Goal: Transaction & Acquisition: Book appointment/travel/reservation

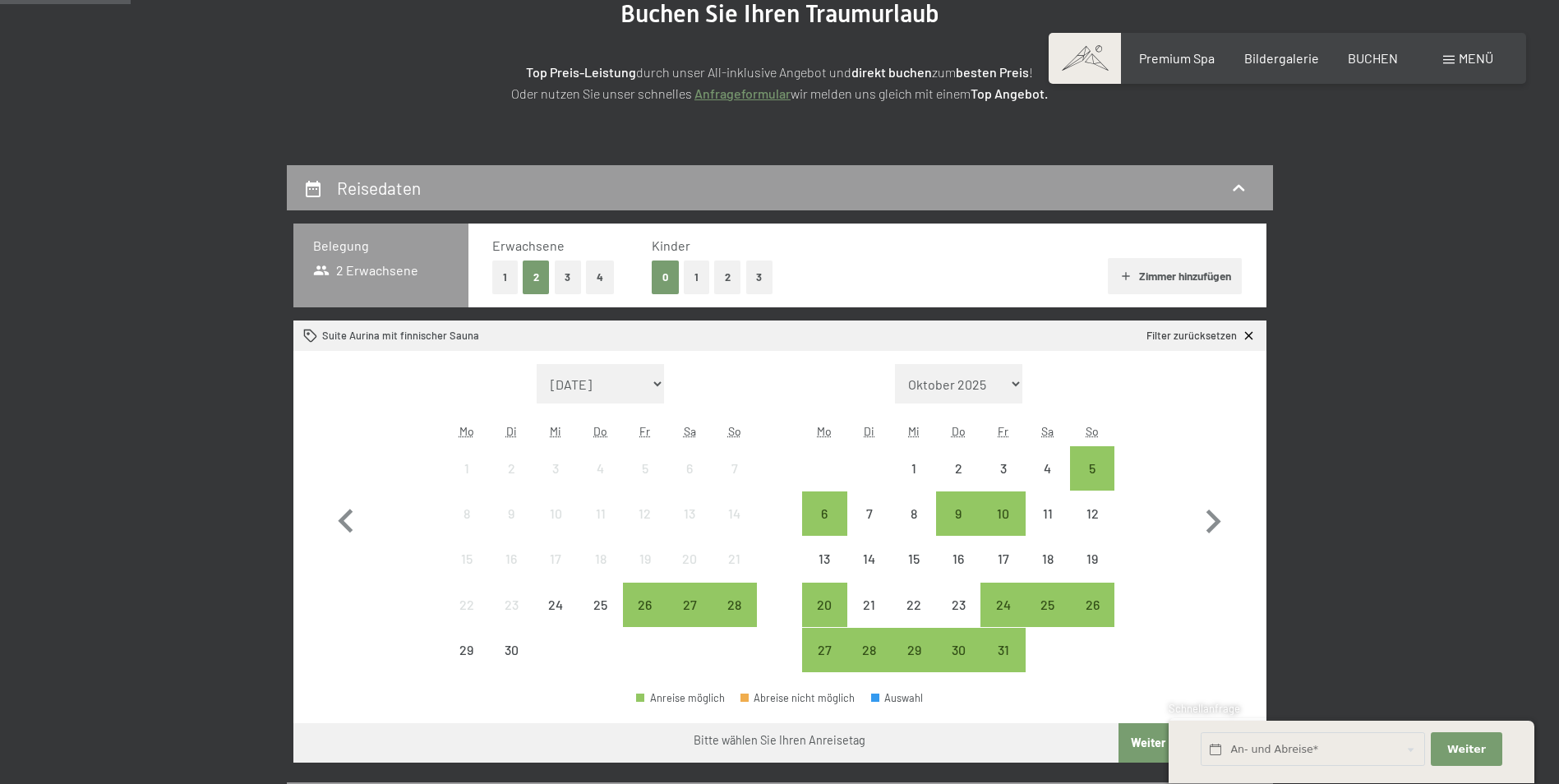
scroll to position [246, 0]
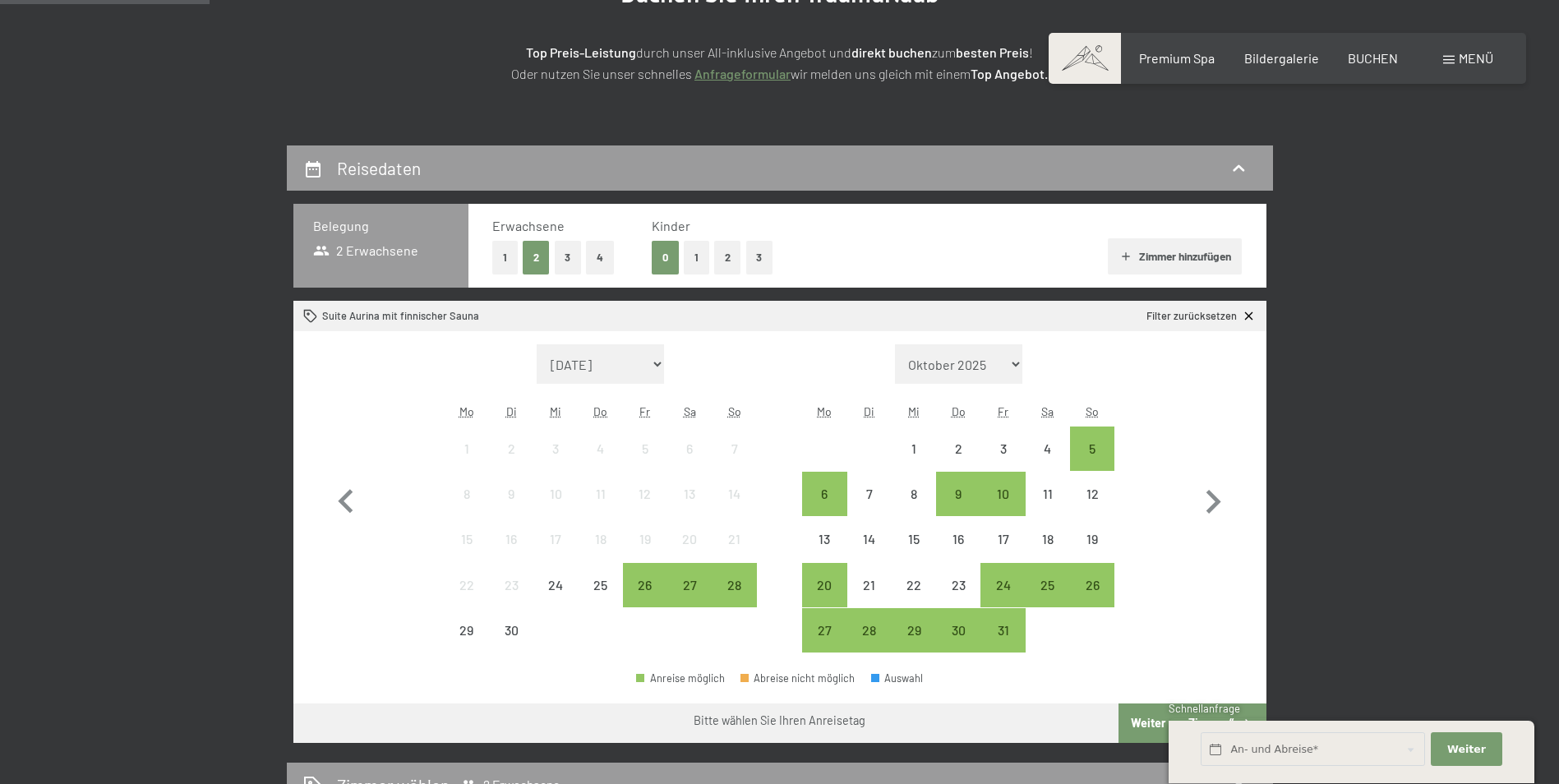
click at [698, 263] on button "1" at bounding box center [696, 257] width 26 height 34
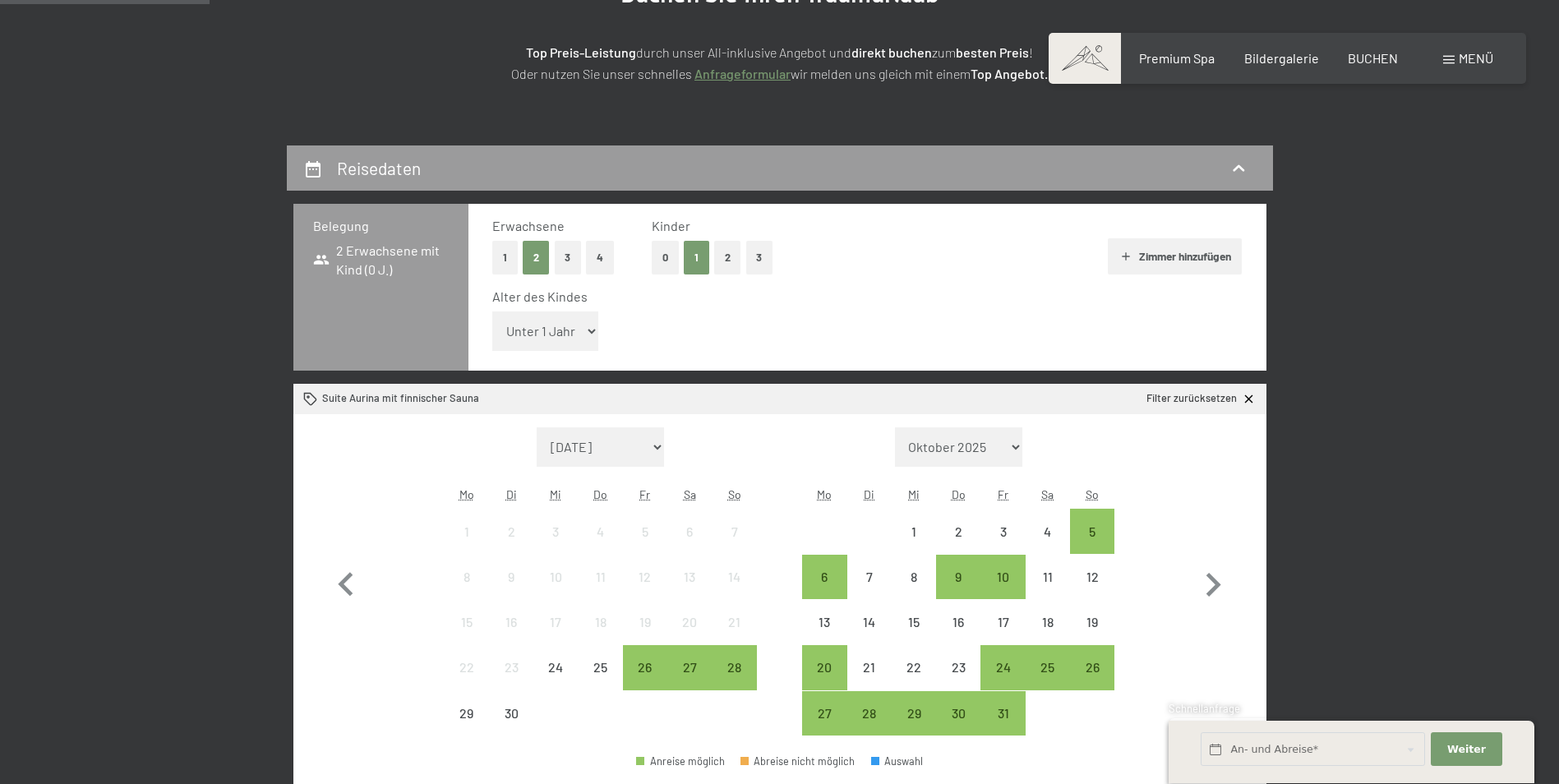
click at [507, 320] on select "Unter 1 Jahr 1 Jahr 2 Jahre 3 Jahre 4 Jahre 5 Jahre 6 Jahre 7 Jahre 8 Jahre 9 J…" at bounding box center [546, 331] width 107 height 40
select select "3"
click at [492, 312] on select "Unter 1 Jahr 1 Jahr 2 Jahre 3 Jahre 4 Jahre 5 Jahre 6 Jahre 7 Jahre 8 Jahre 9 J…" at bounding box center [546, 331] width 107 height 40
click at [1220, 593] on icon "button" at bounding box center [1212, 584] width 47 height 47
select select "[DATE]"
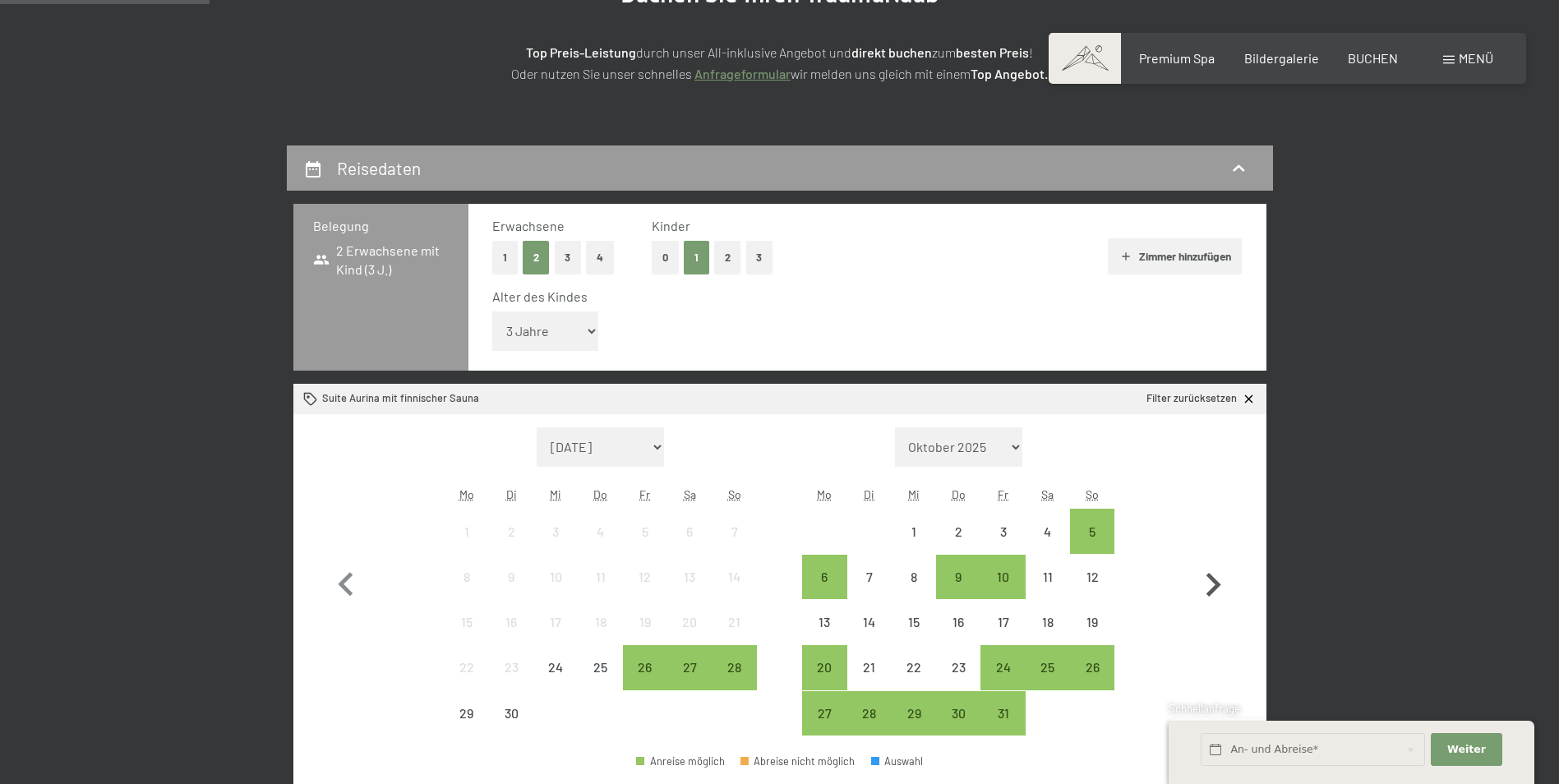
select select "[DATE]"
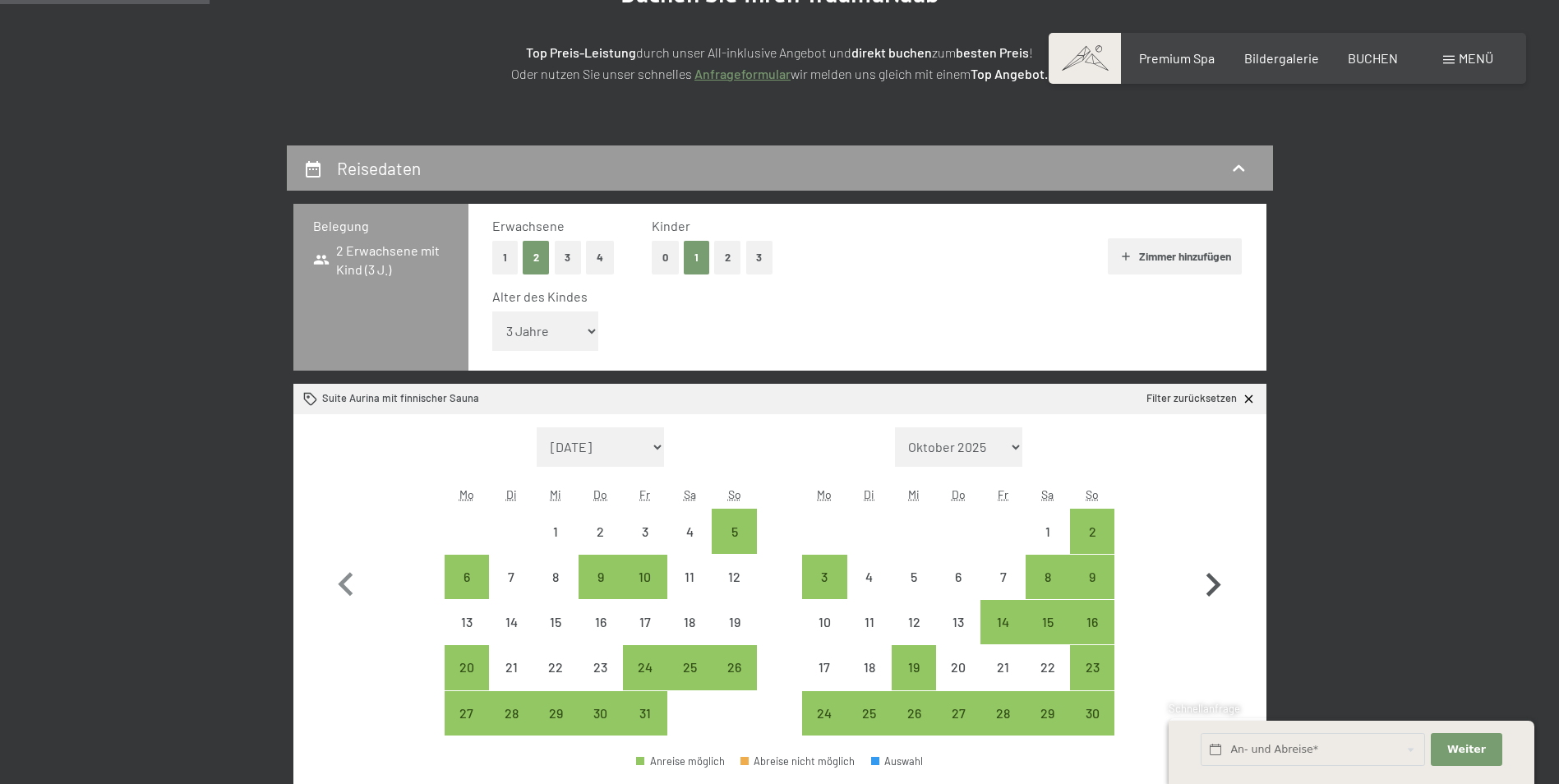
click at [1220, 593] on icon "button" at bounding box center [1212, 584] width 47 height 47
select select "[DATE]"
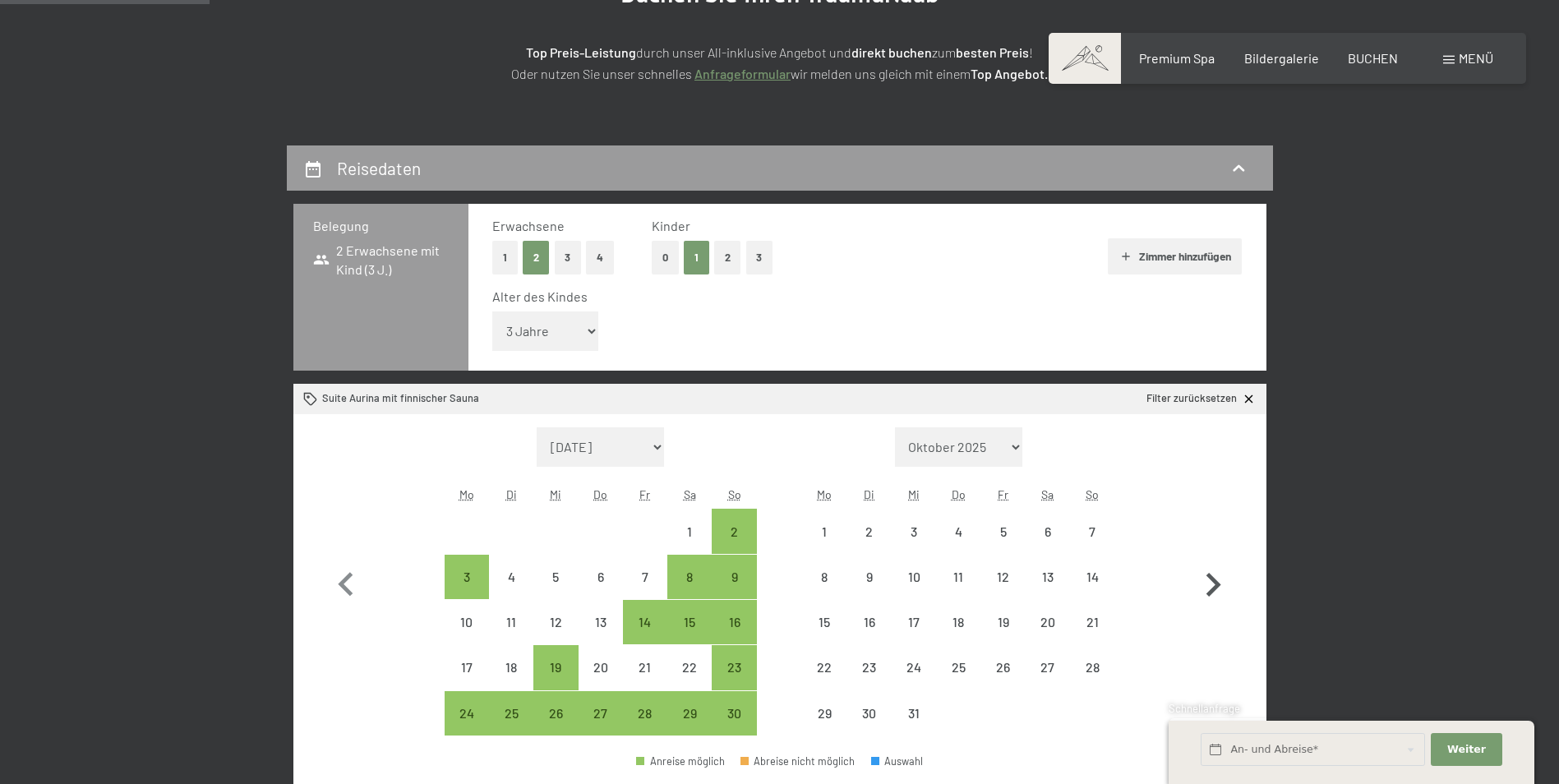
select select "[DATE]"
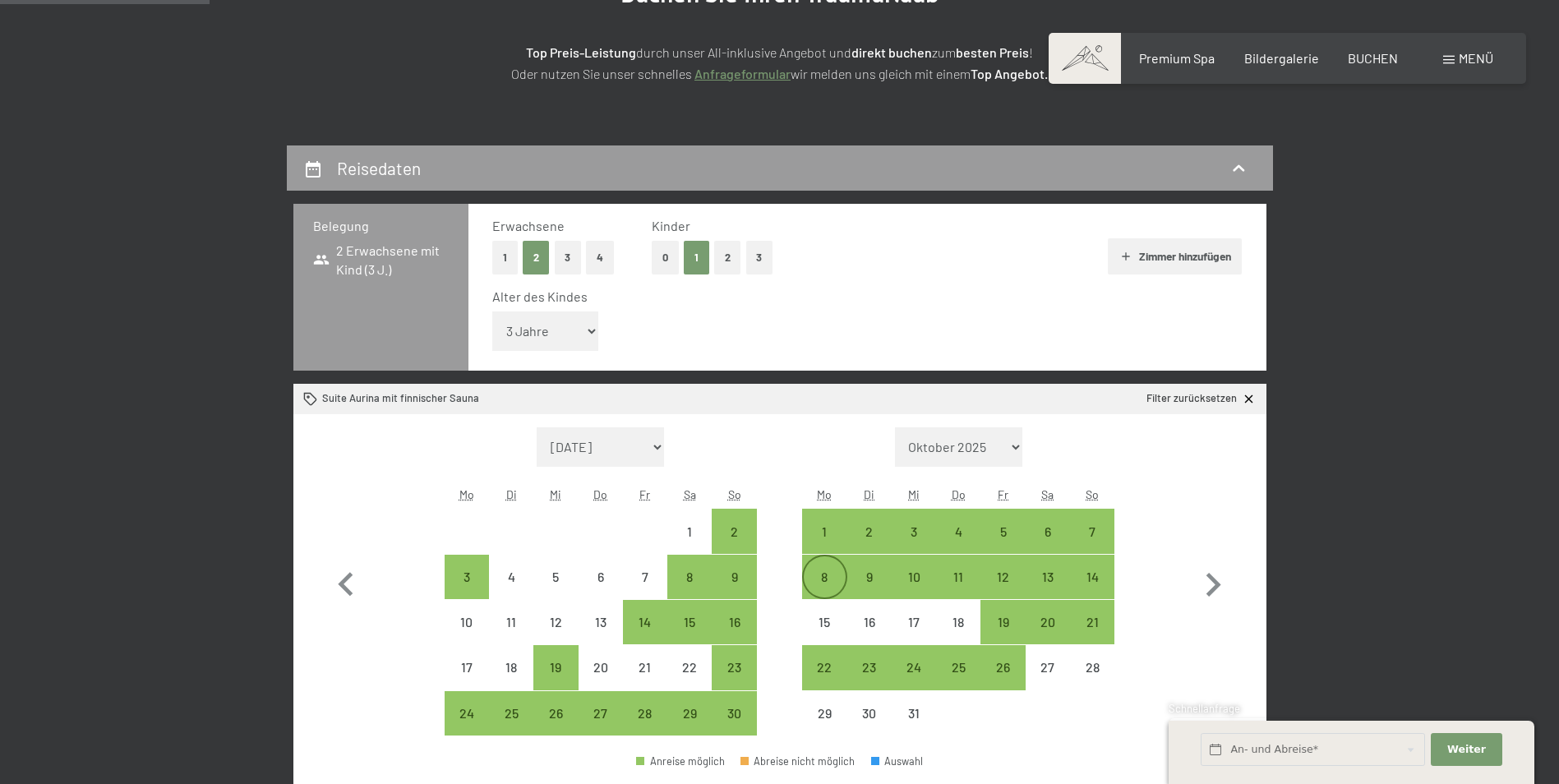
click at [820, 575] on div "8" at bounding box center [825, 591] width 41 height 41
select select "[DATE]"
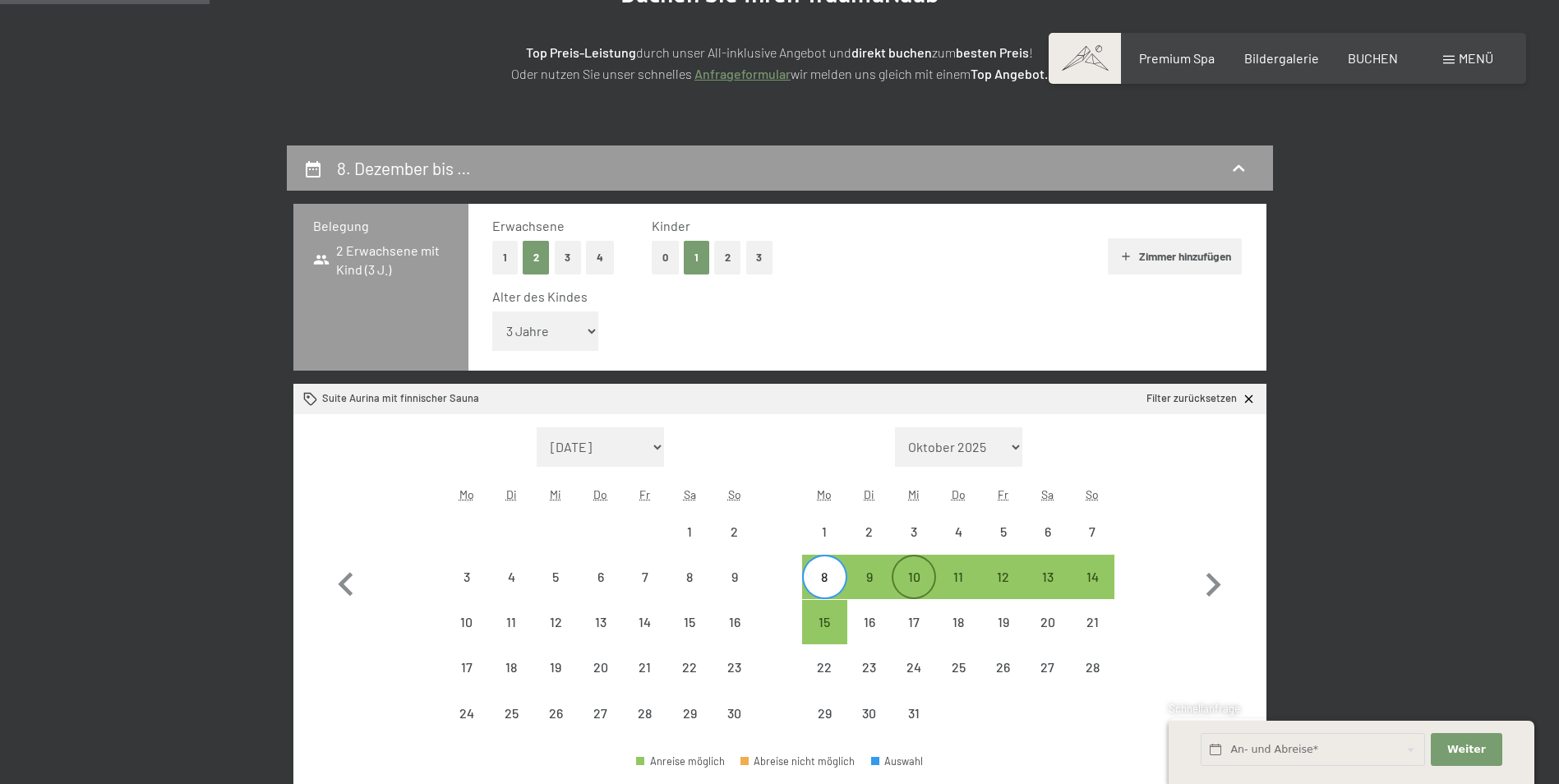
click at [930, 576] on div "10" at bounding box center [914, 591] width 41 height 41
select select "[DATE]"
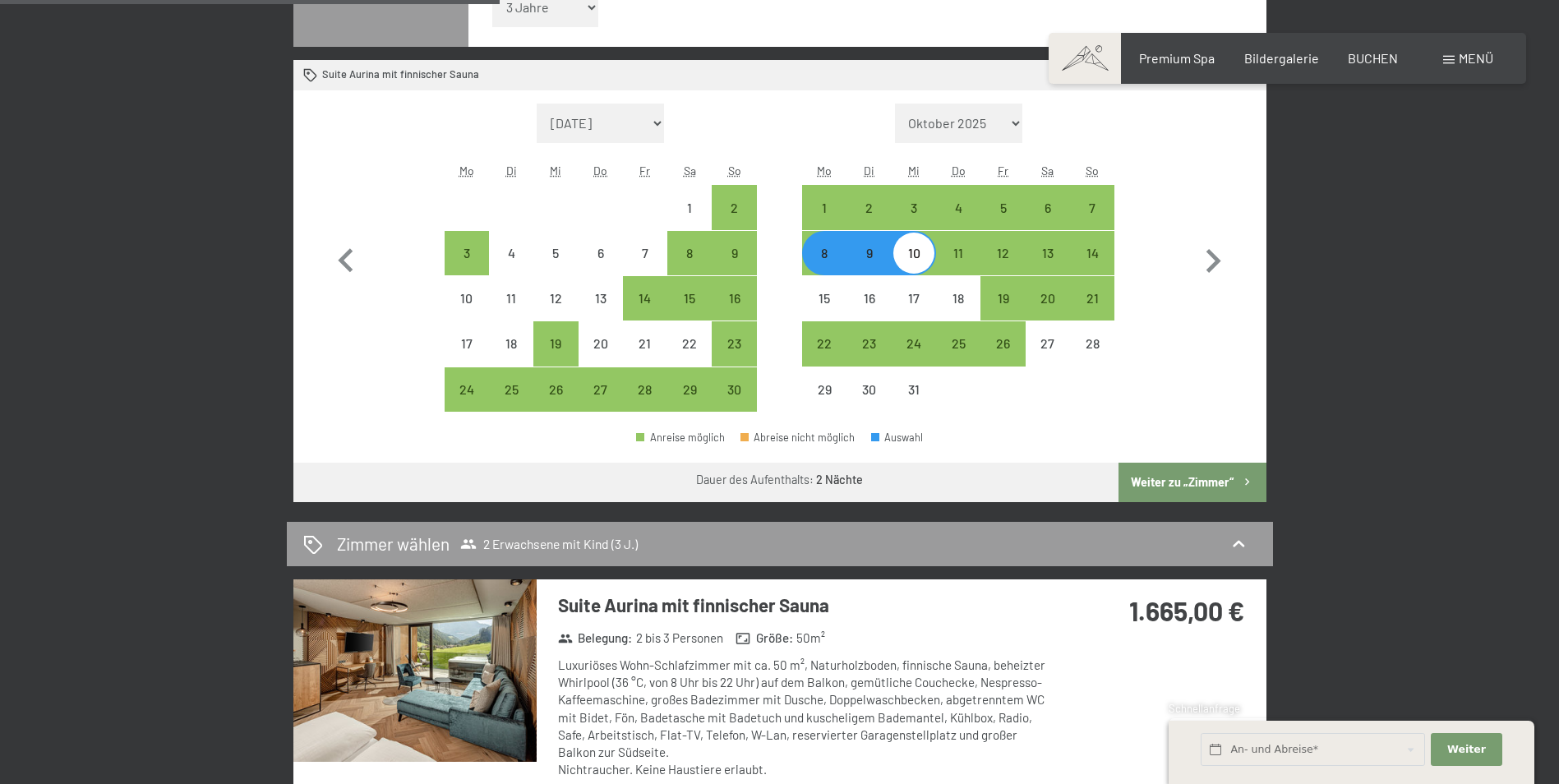
scroll to position [657, 0]
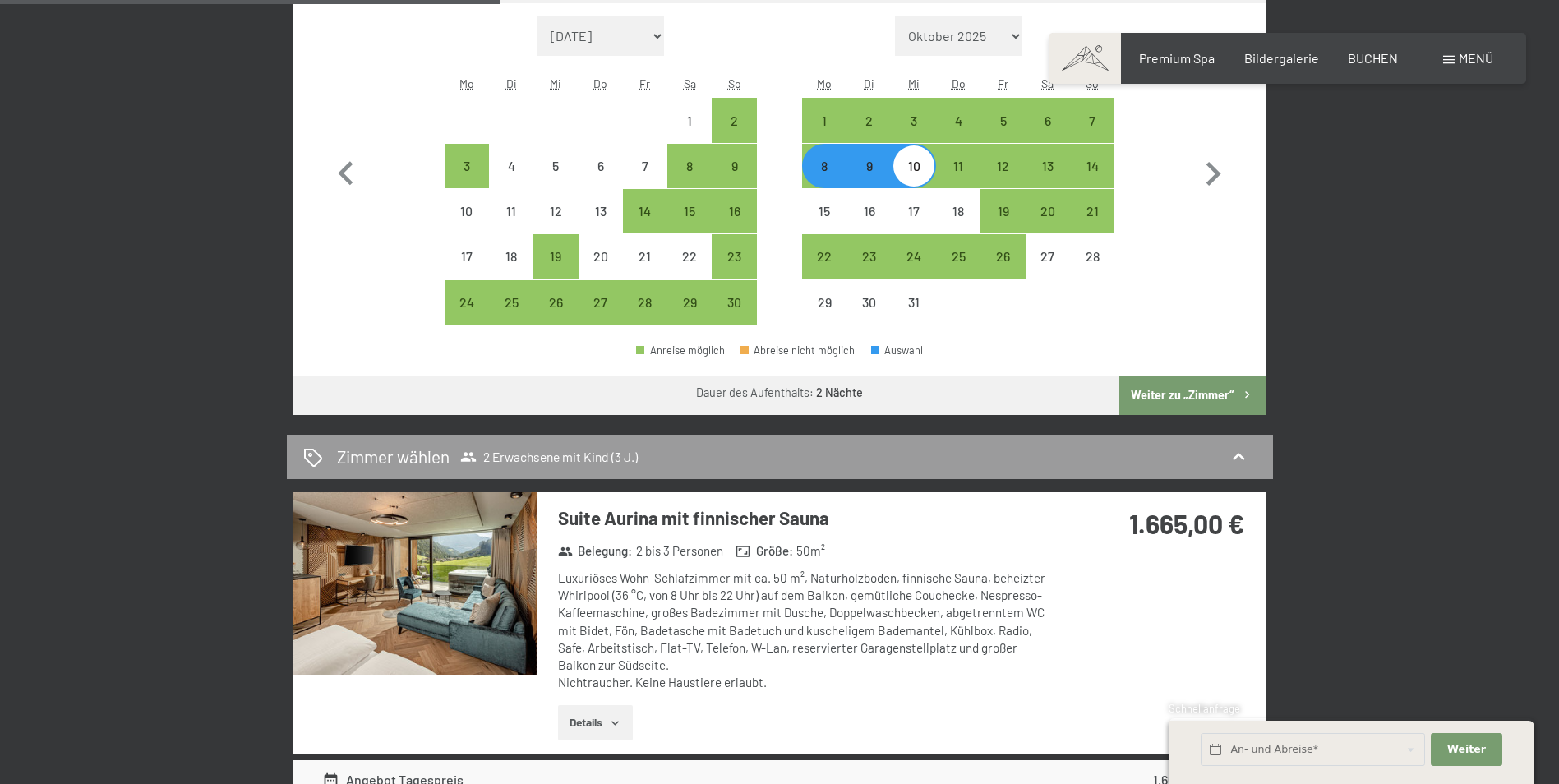
click at [1184, 392] on button "Weiter zu „Zimmer“" at bounding box center [1191, 395] width 147 height 40
select select "[DATE]"
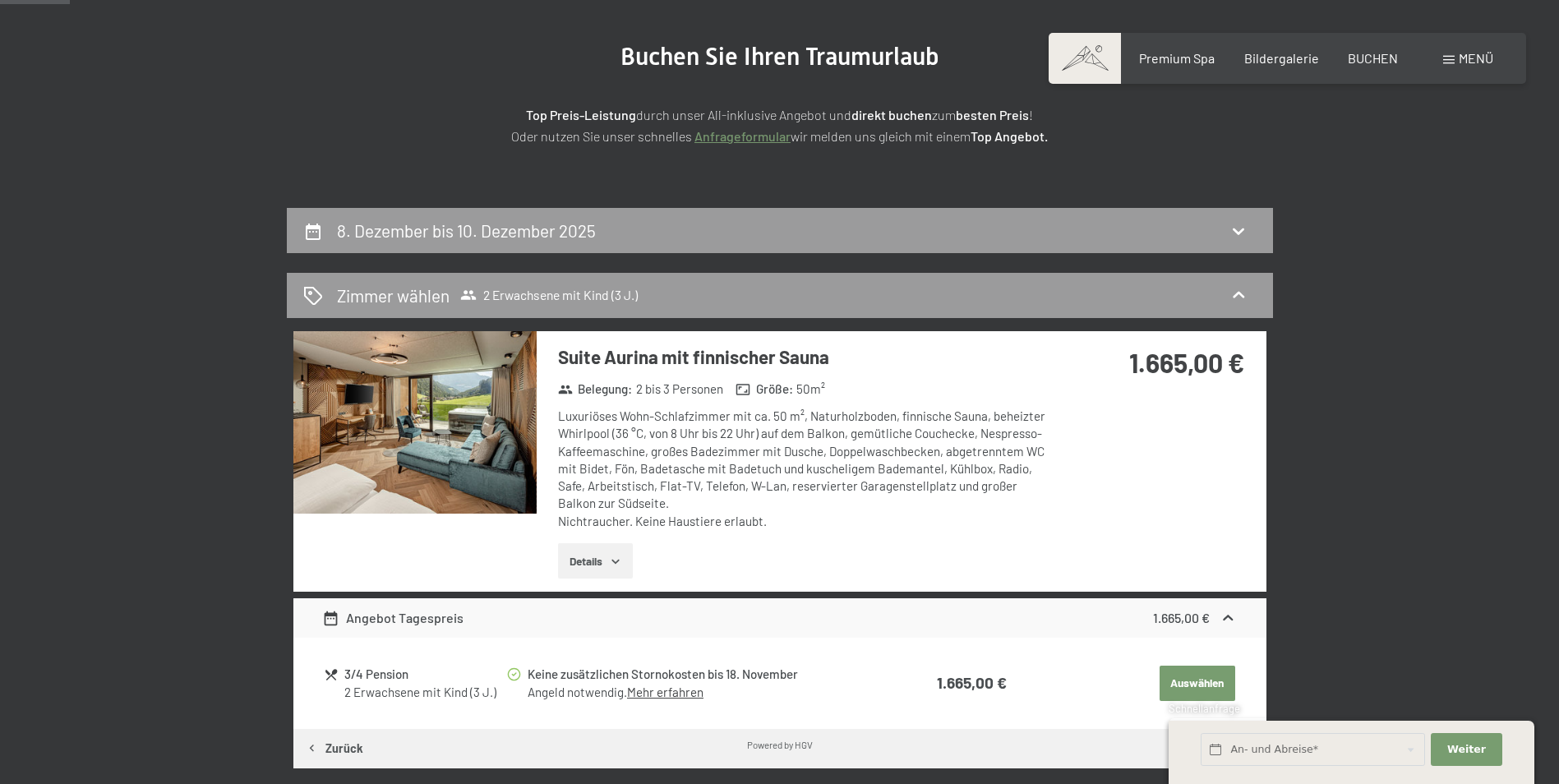
scroll to position [64, 0]
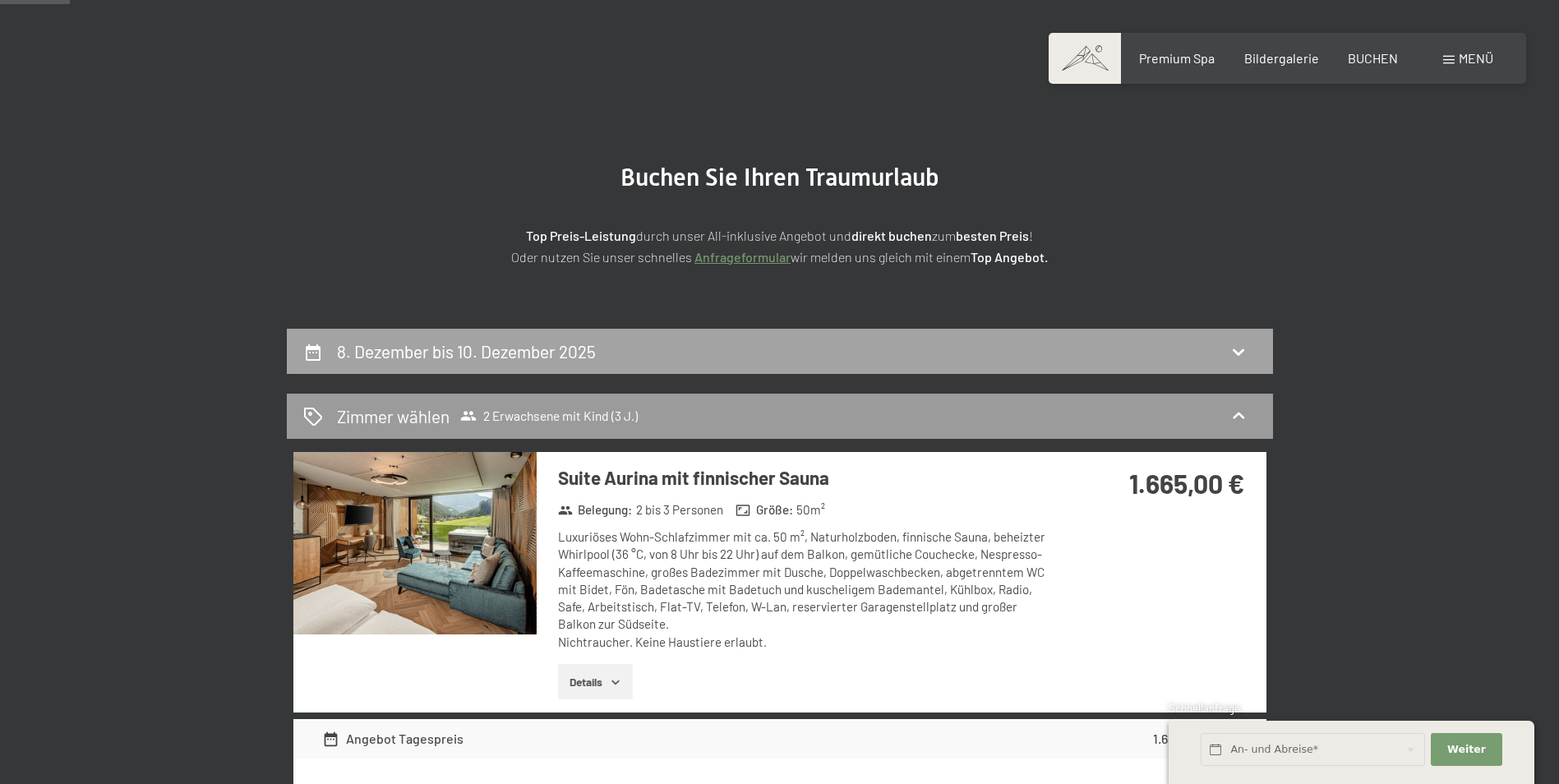
click at [603, 372] on div "8. Dezember bis 10. Dezember 2025" at bounding box center [780, 351] width 987 height 46
select select "3"
select select "[DATE]"
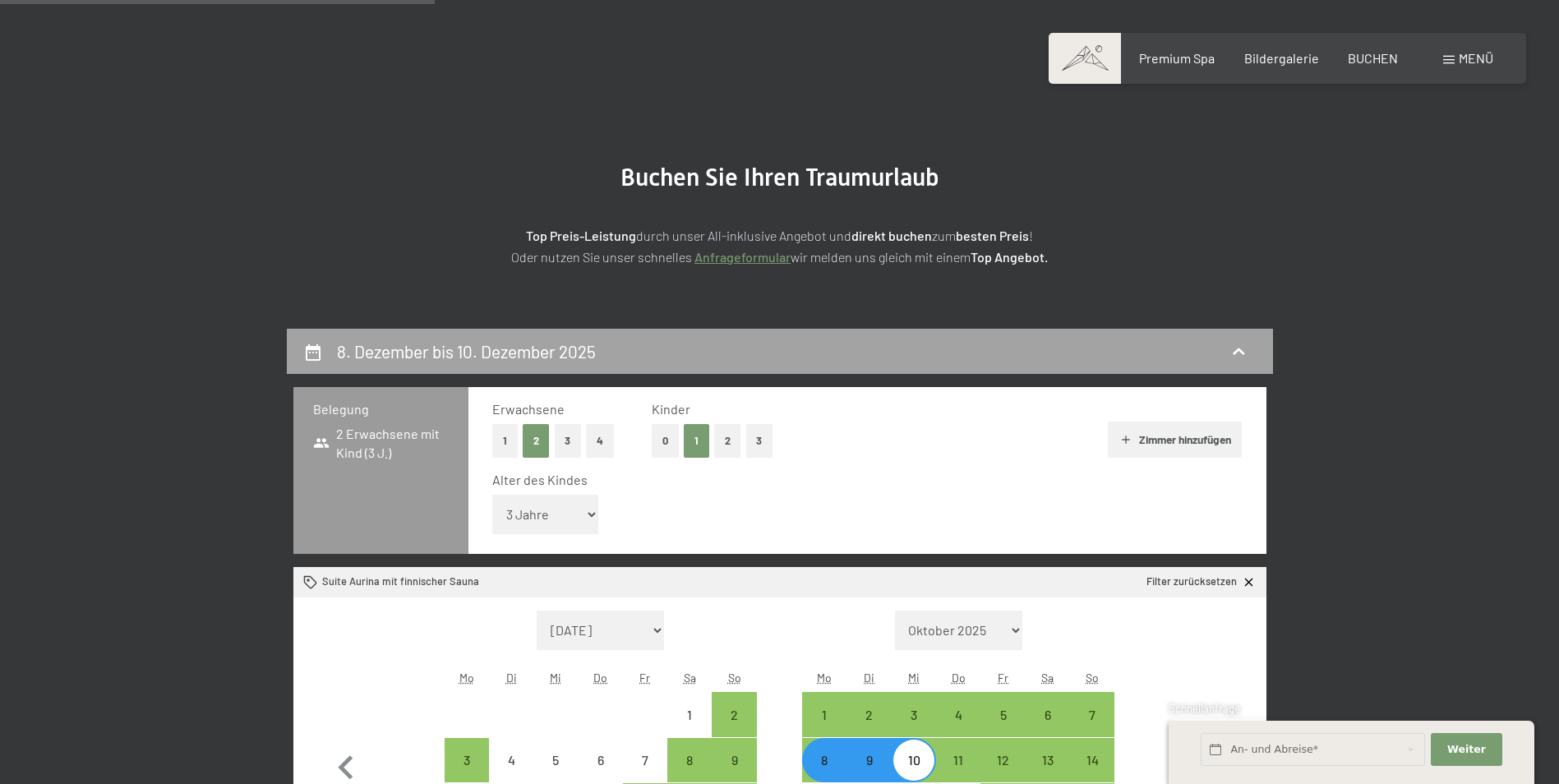
scroll to position [392, 0]
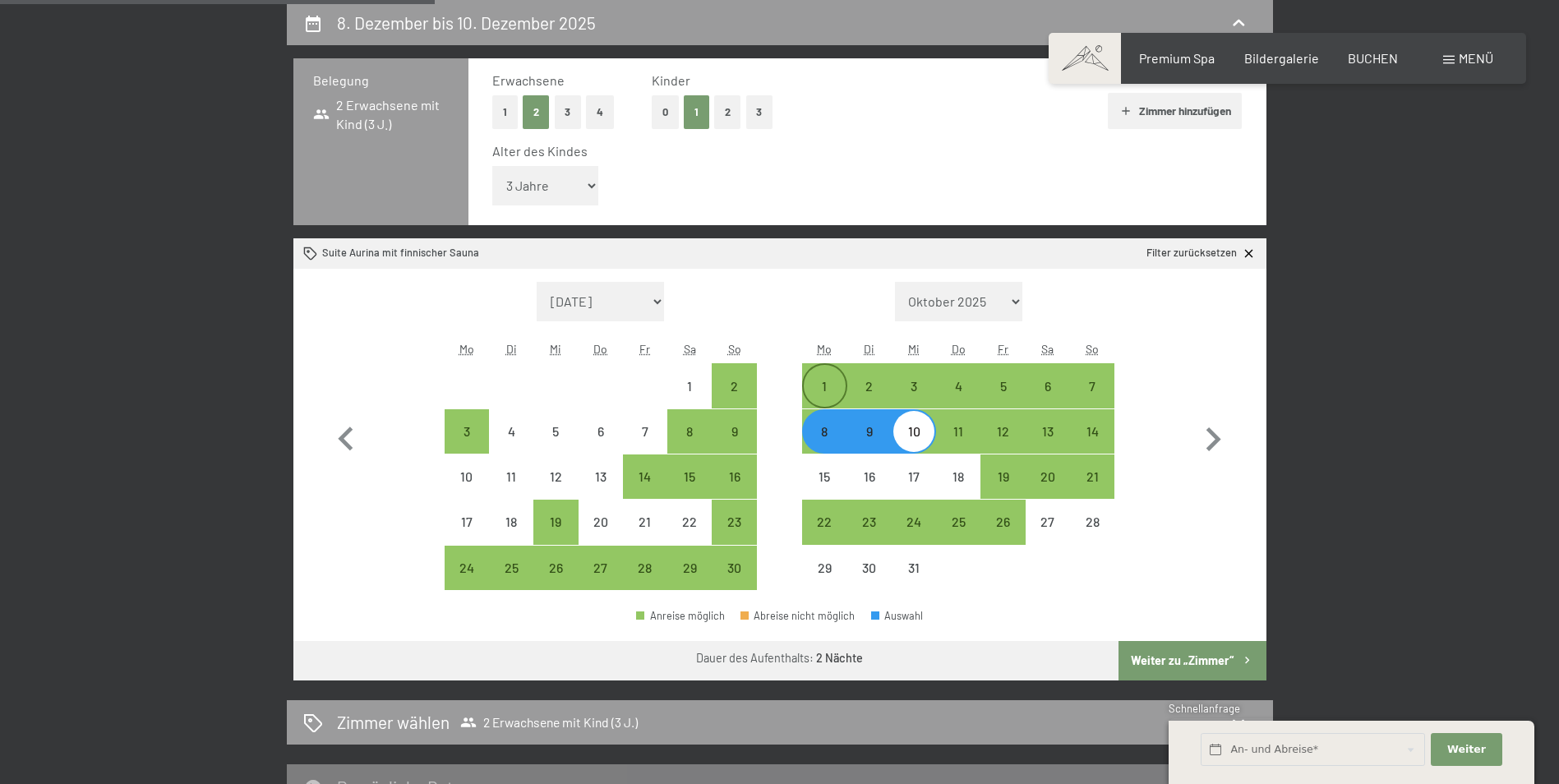
click at [826, 387] on div "1" at bounding box center [825, 400] width 41 height 41
select select "[DATE]"
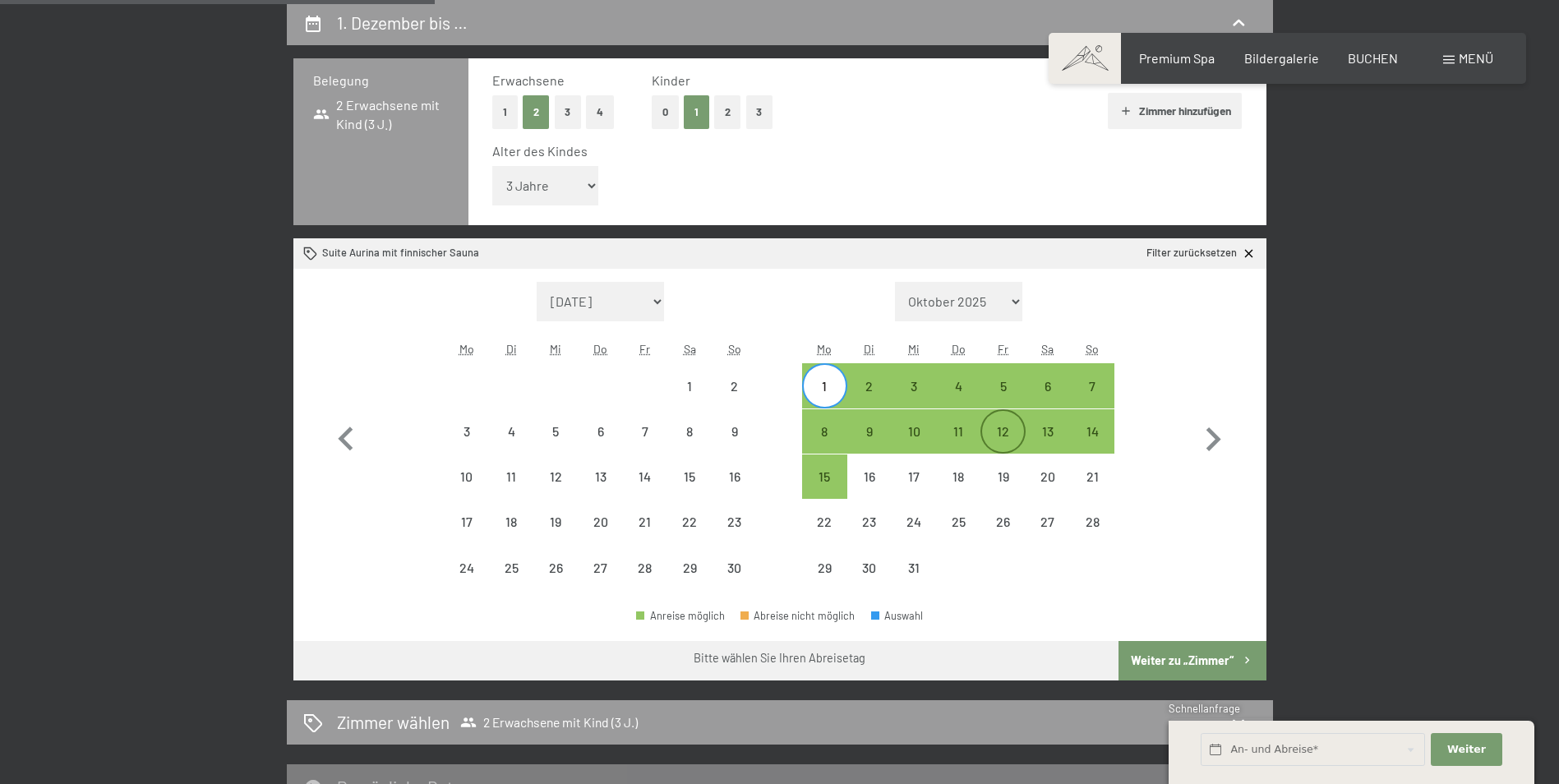
click at [994, 443] on div "12" at bounding box center [1003, 446] width 41 height 41
select select "[DATE]"
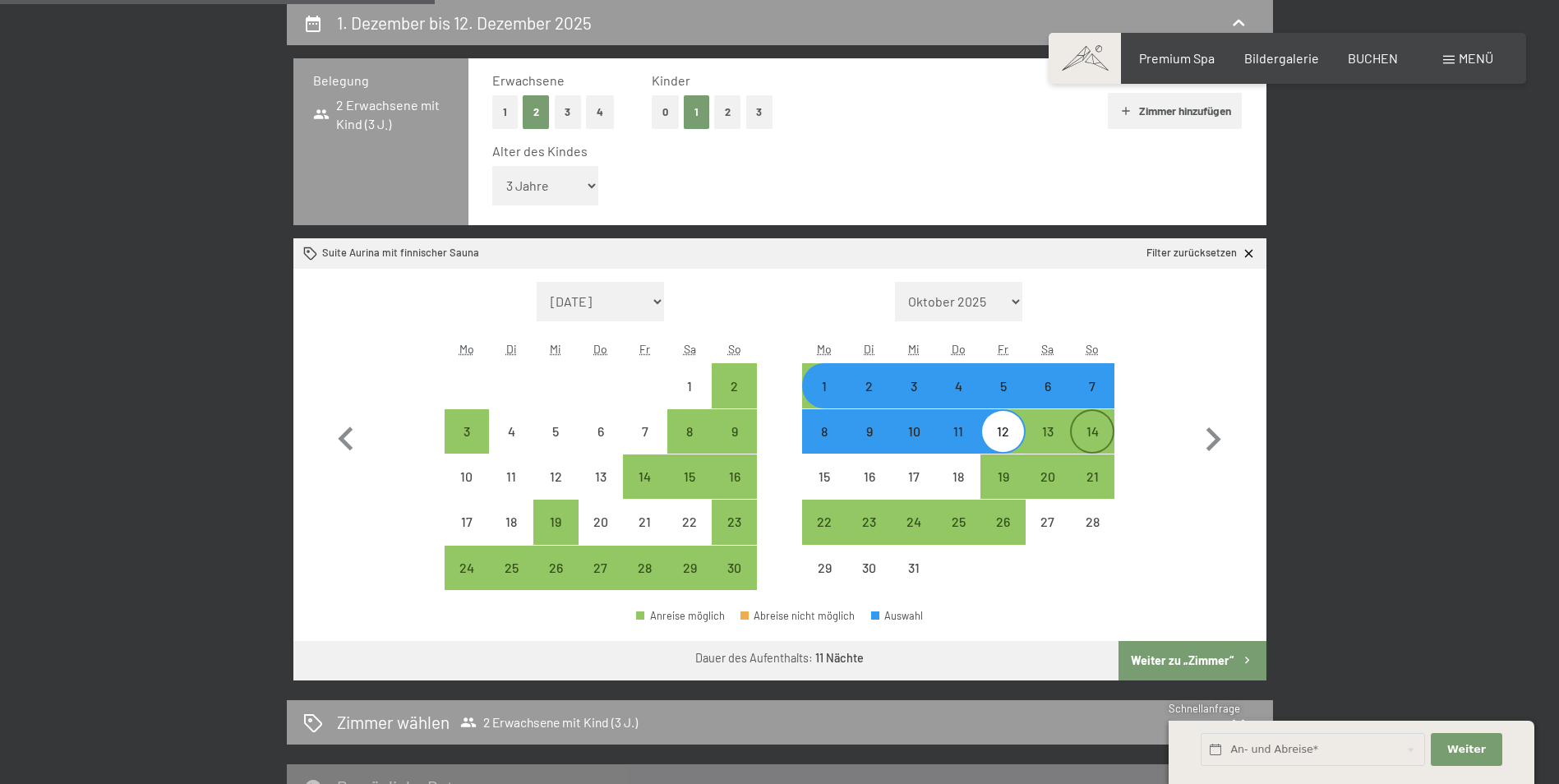
click at [1082, 444] on div "14" at bounding box center [1092, 446] width 41 height 41
select select "[DATE]"
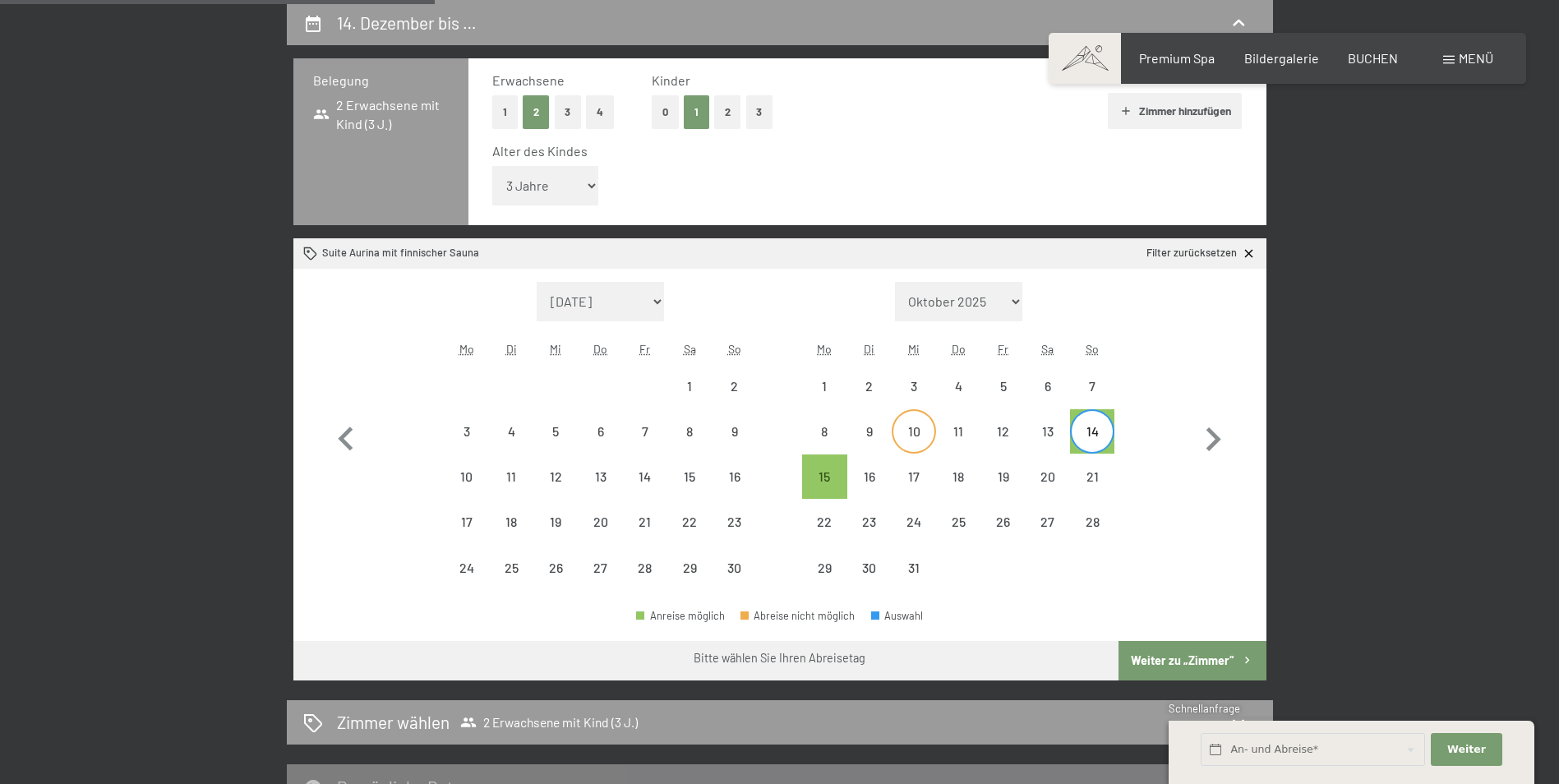
click at [919, 438] on div "10" at bounding box center [914, 446] width 41 height 41
select select "[DATE]"
click at [1012, 429] on div "12" at bounding box center [1003, 446] width 41 height 41
select select "[DATE]"
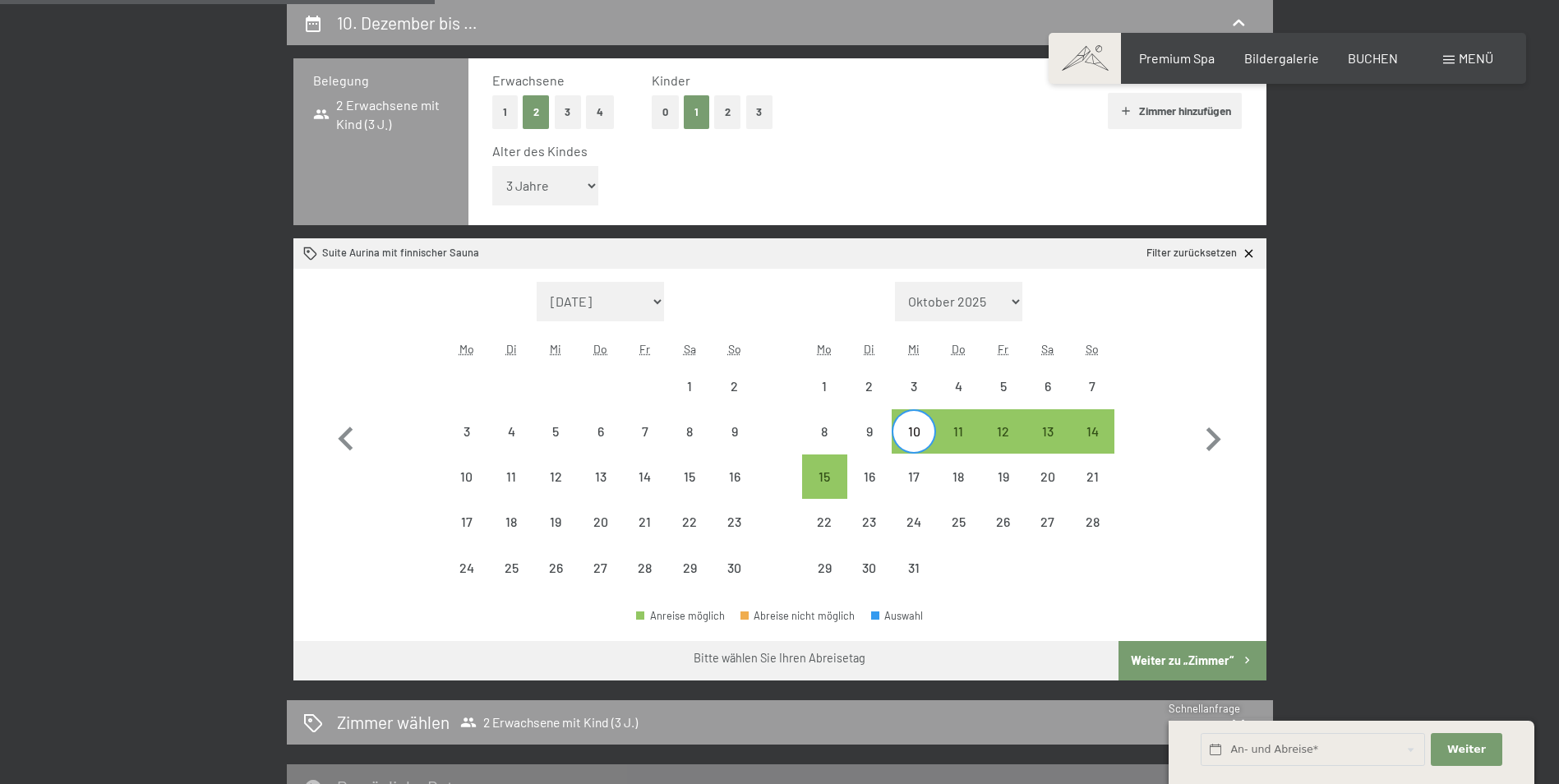
select select "[DATE]"
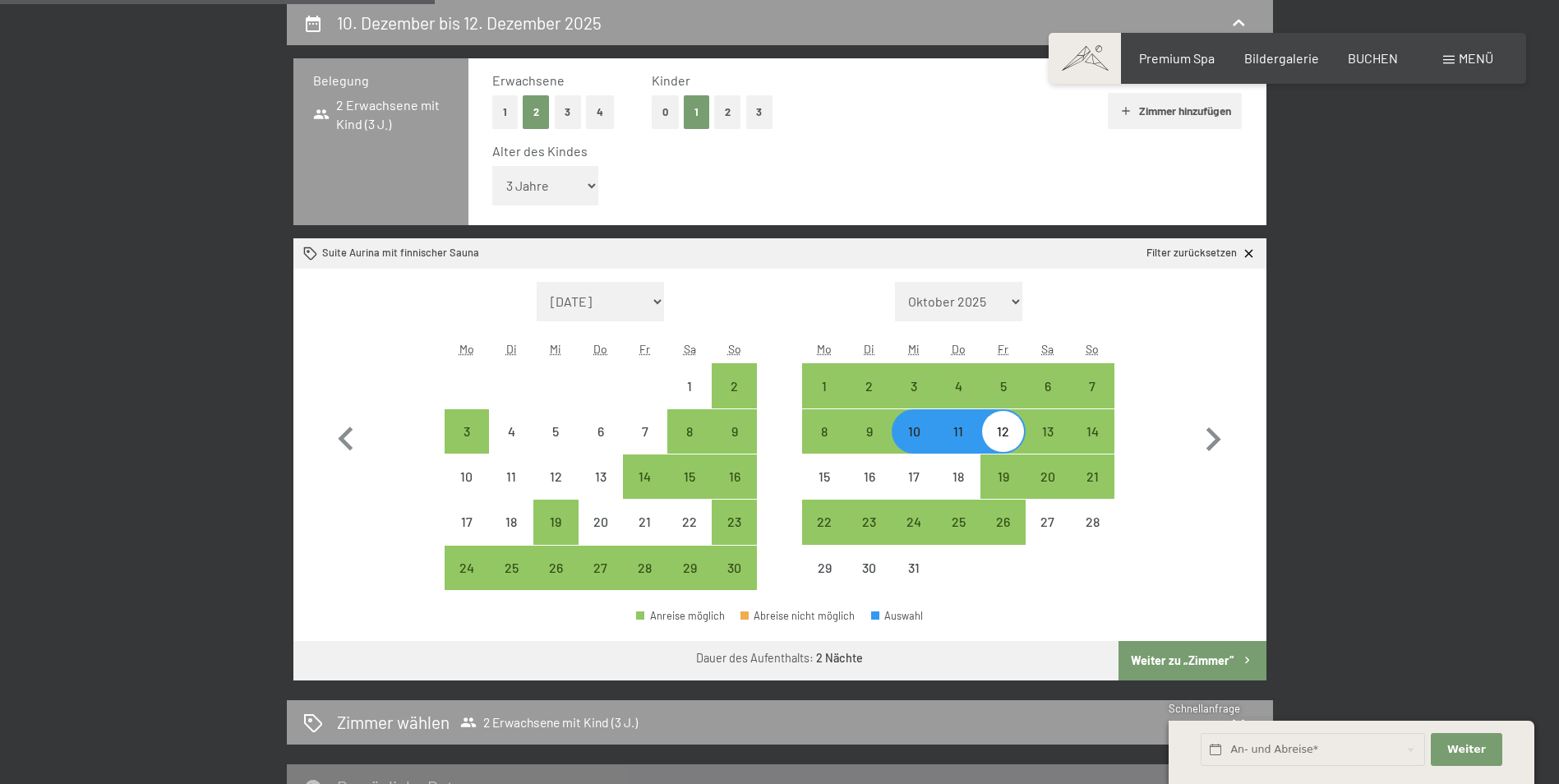
click at [1205, 665] on button "Weiter zu „Zimmer“" at bounding box center [1191, 661] width 147 height 40
select select "[DATE]"
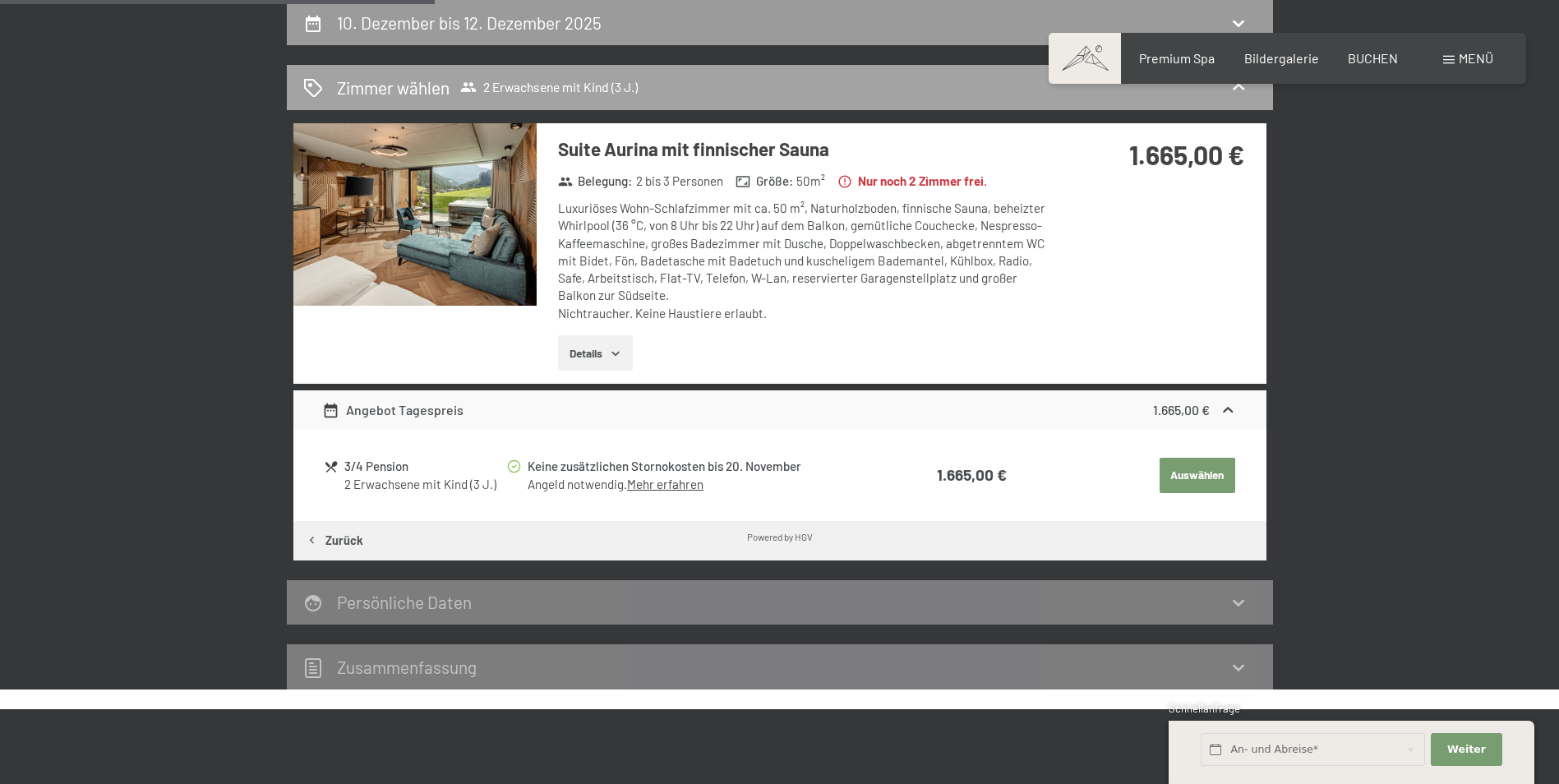
click at [1239, 89] on icon at bounding box center [1238, 87] width 20 height 20
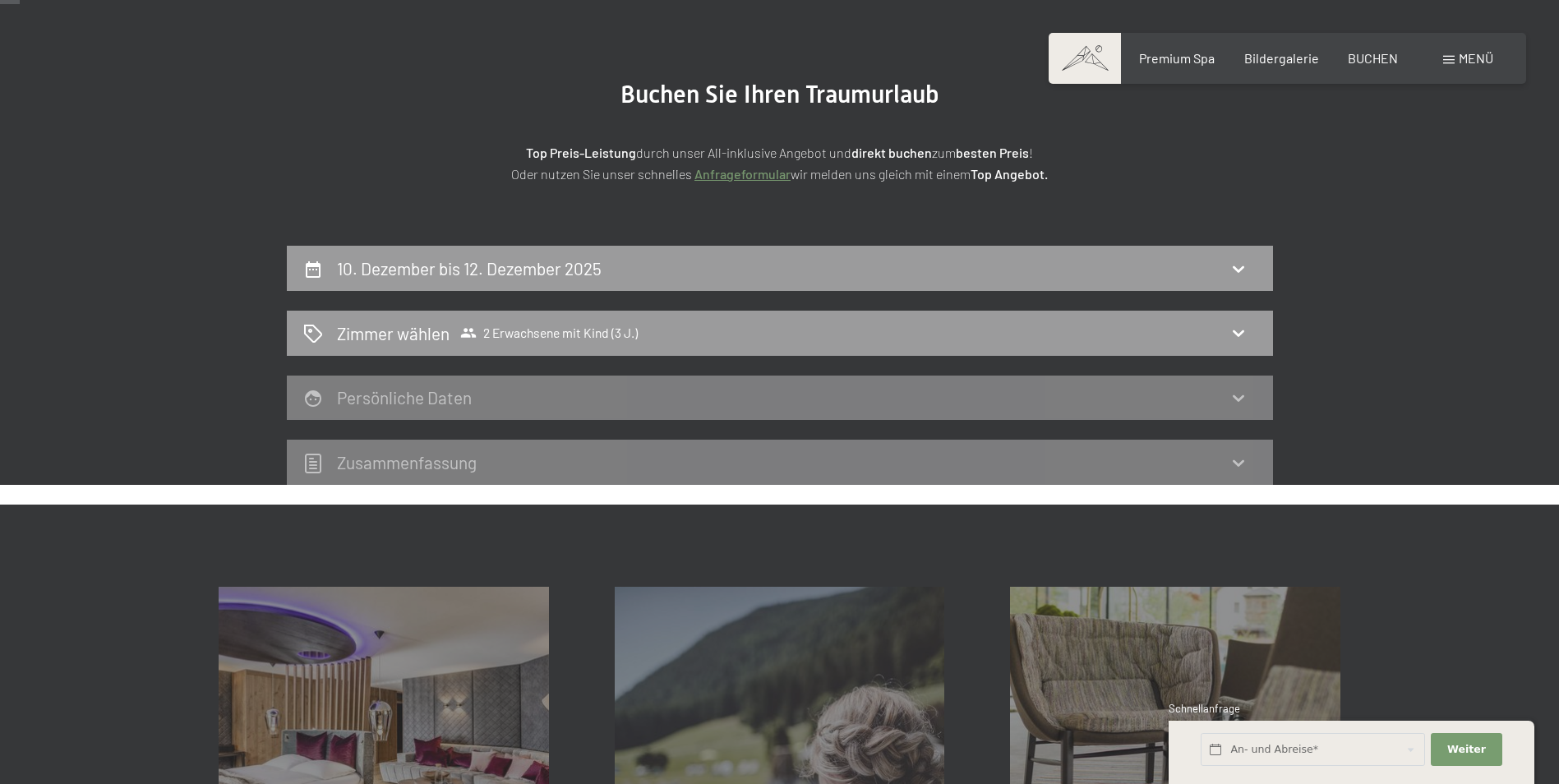
scroll to position [0, 0]
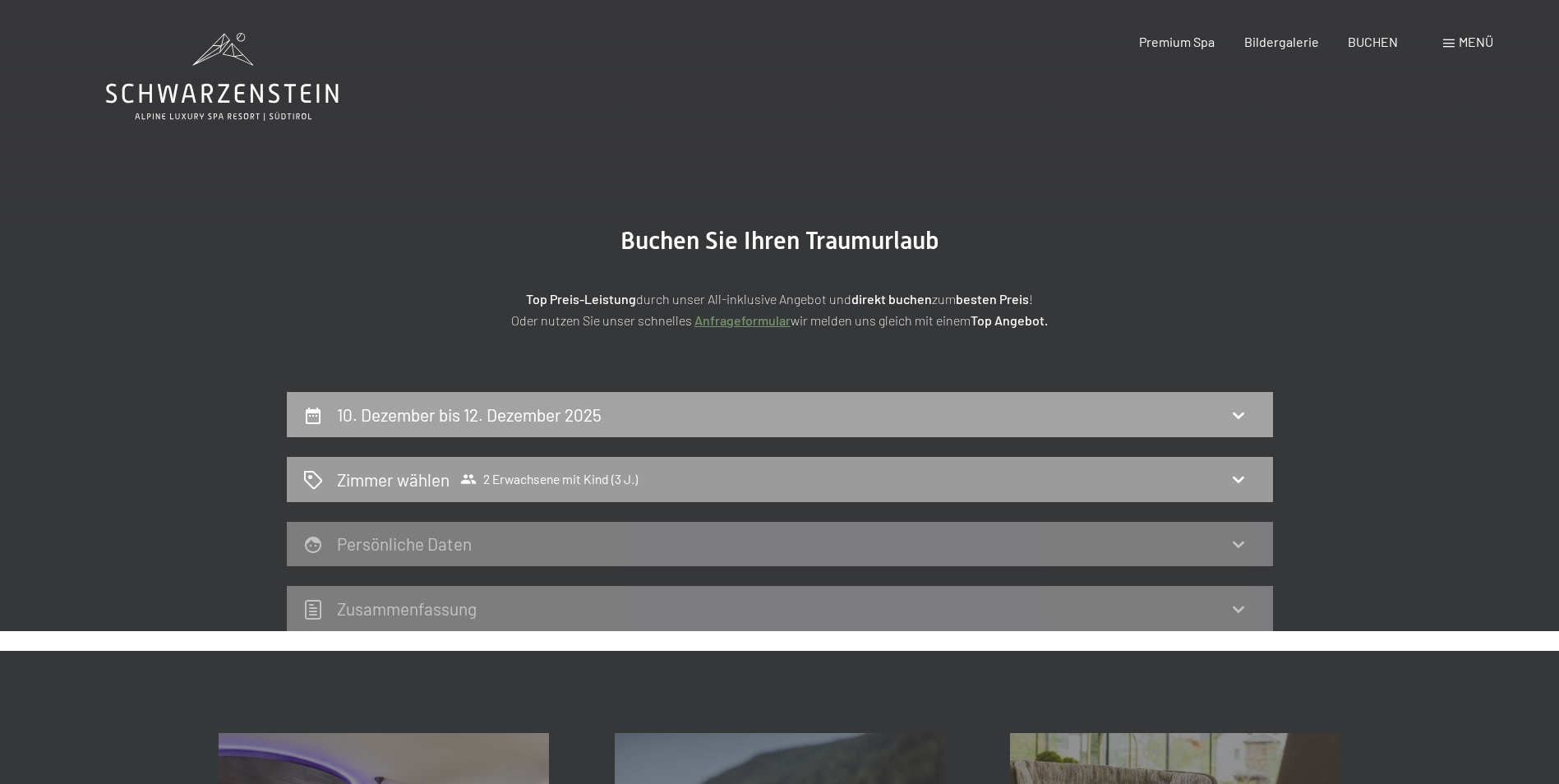
click at [685, 416] on div "10. Dezember bis 12. Dezember 2025" at bounding box center [779, 415] width 953 height 24
select select "3"
select select "[DATE]"
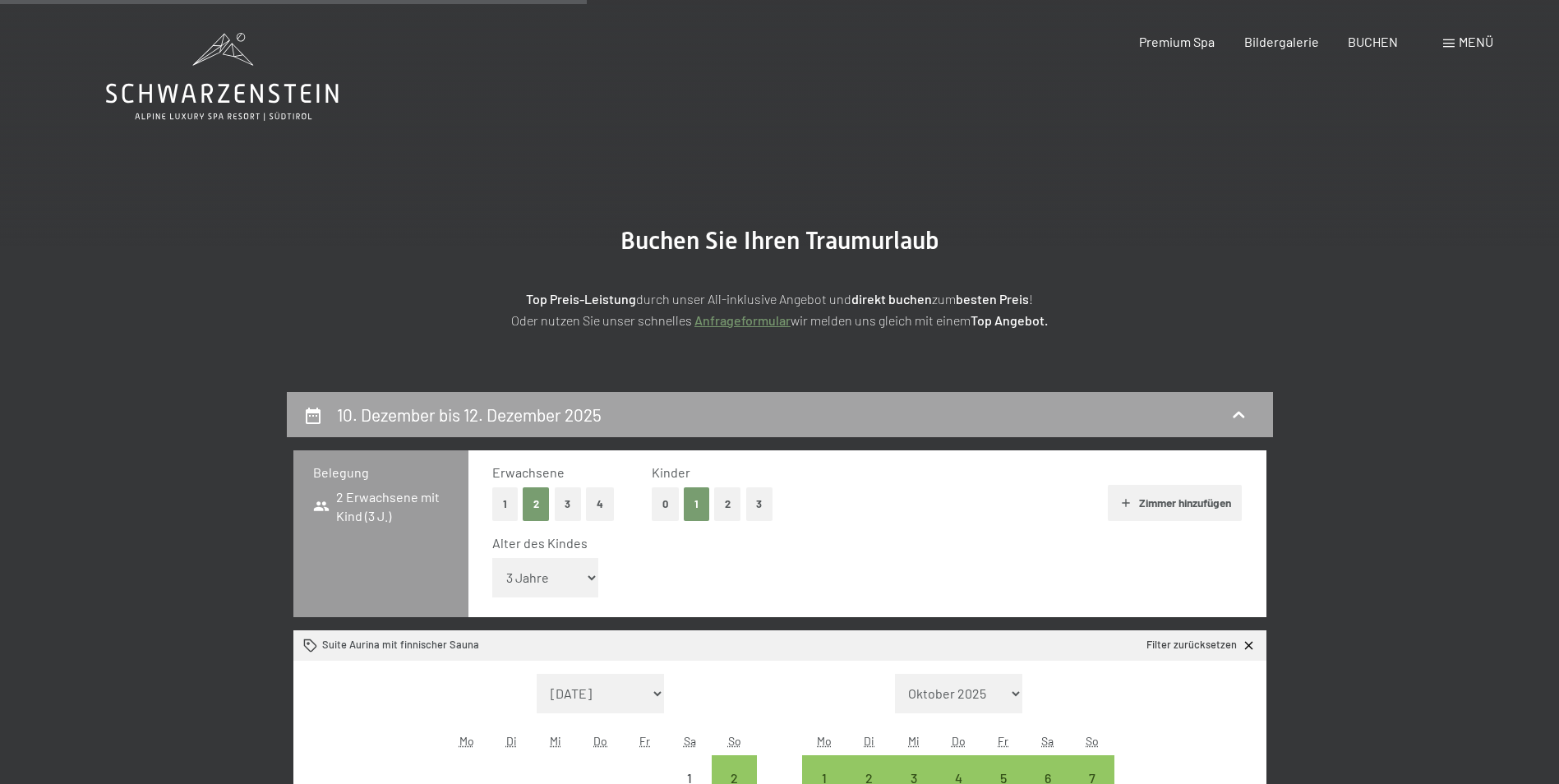
scroll to position [392, 0]
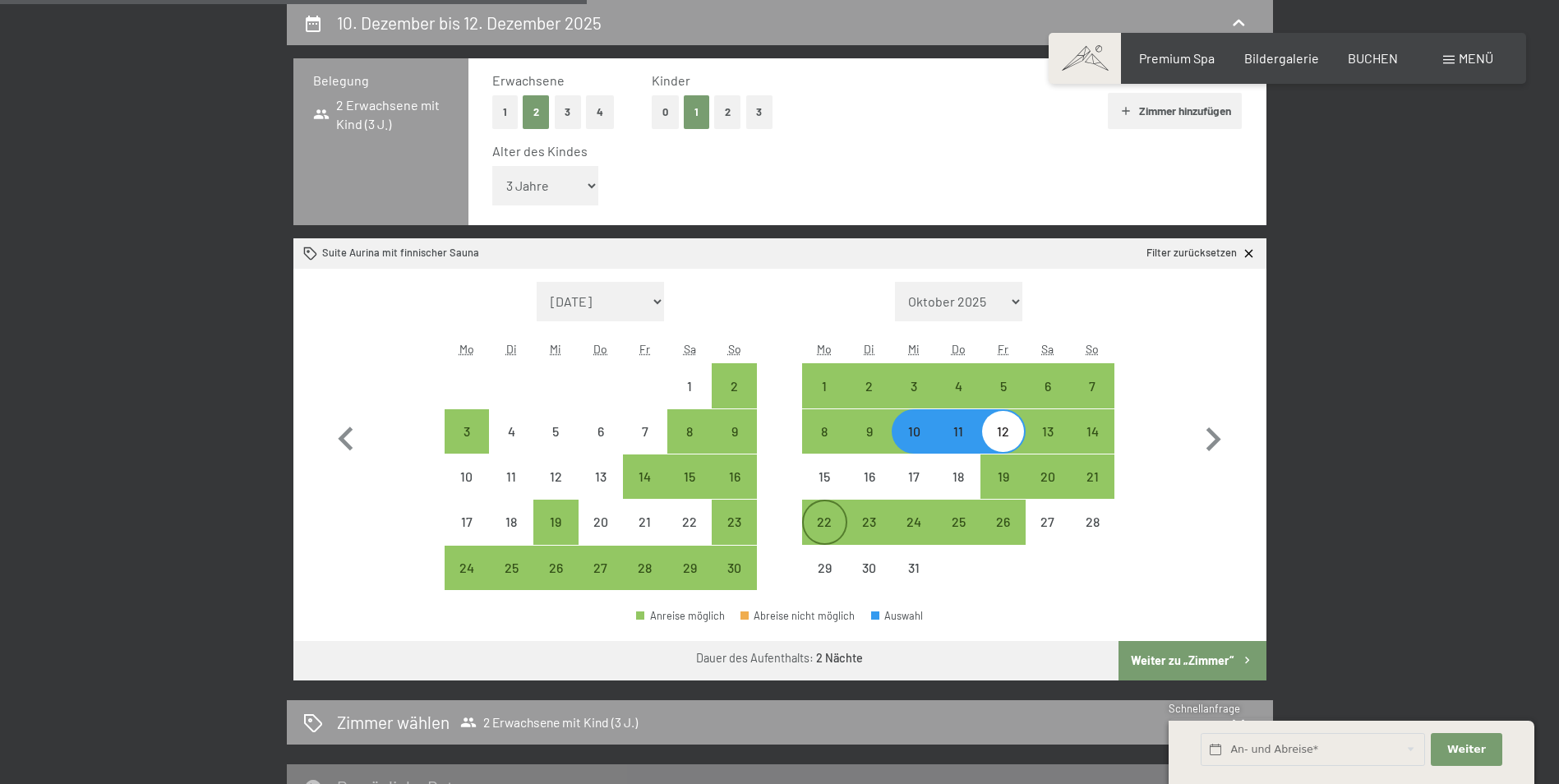
click at [829, 522] on div "22" at bounding box center [825, 536] width 41 height 41
select select "[DATE]"
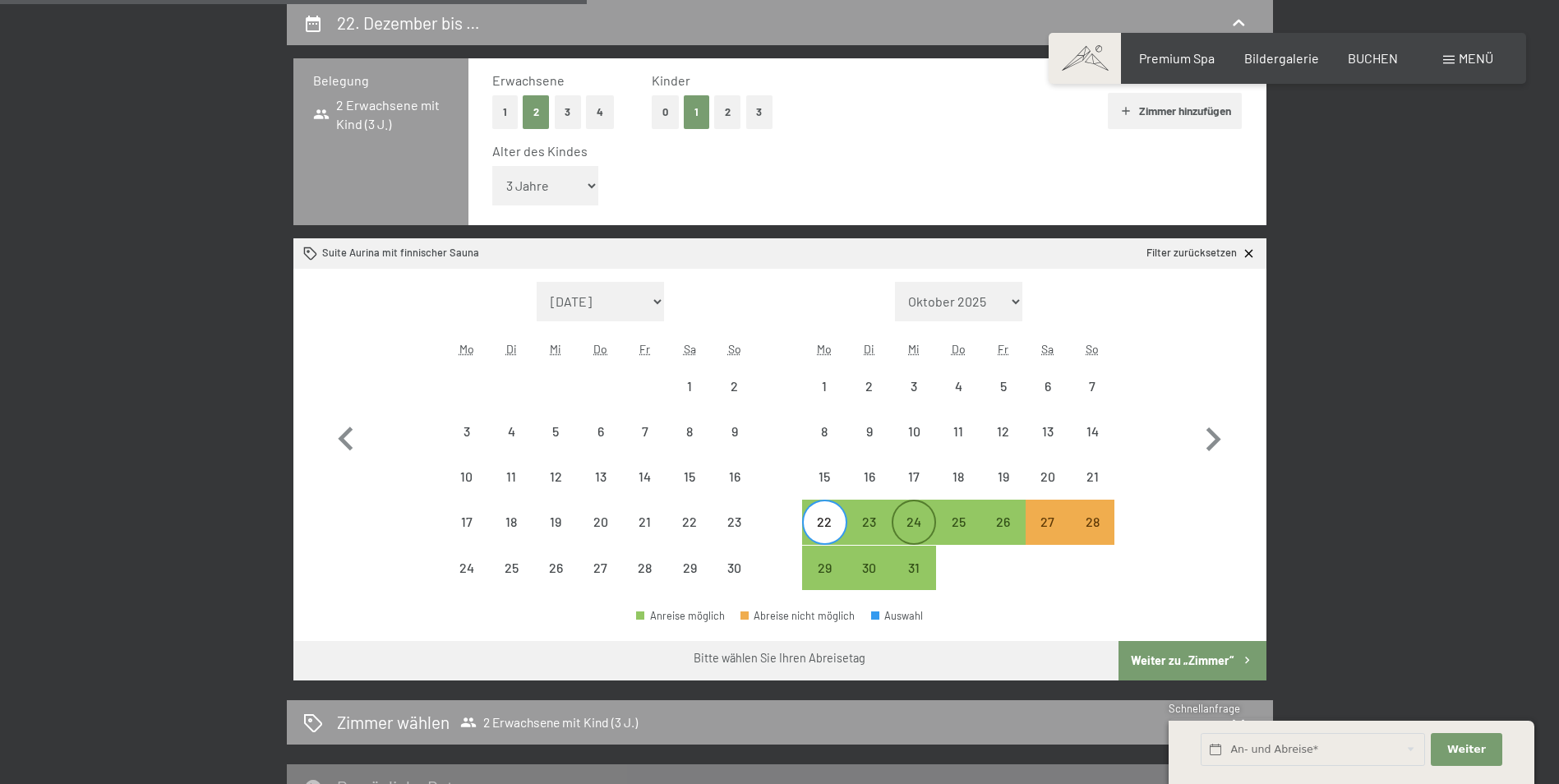
click at [903, 522] on div "24" at bounding box center [914, 536] width 41 height 41
select select "[DATE]"
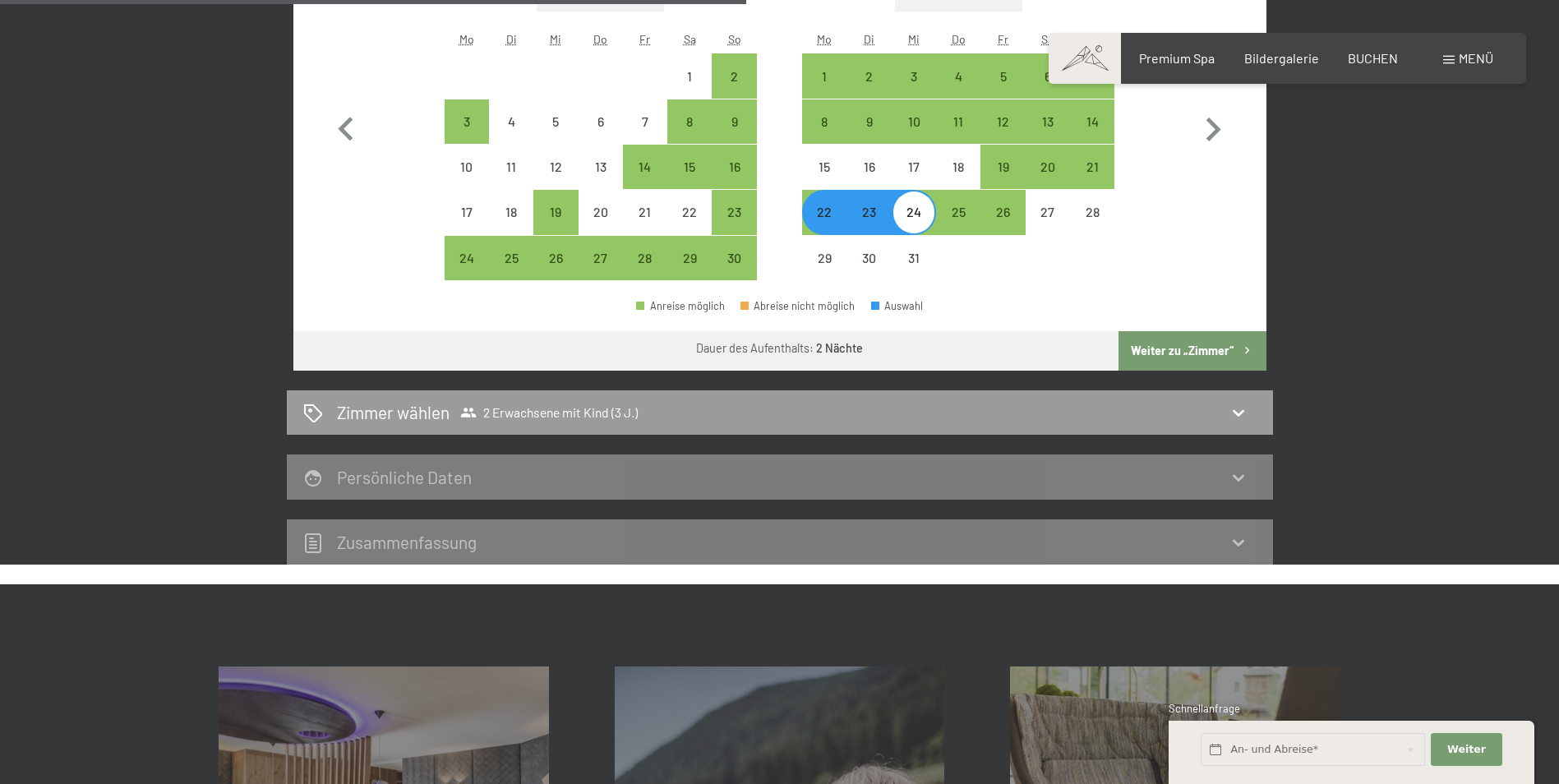
scroll to position [803, 0]
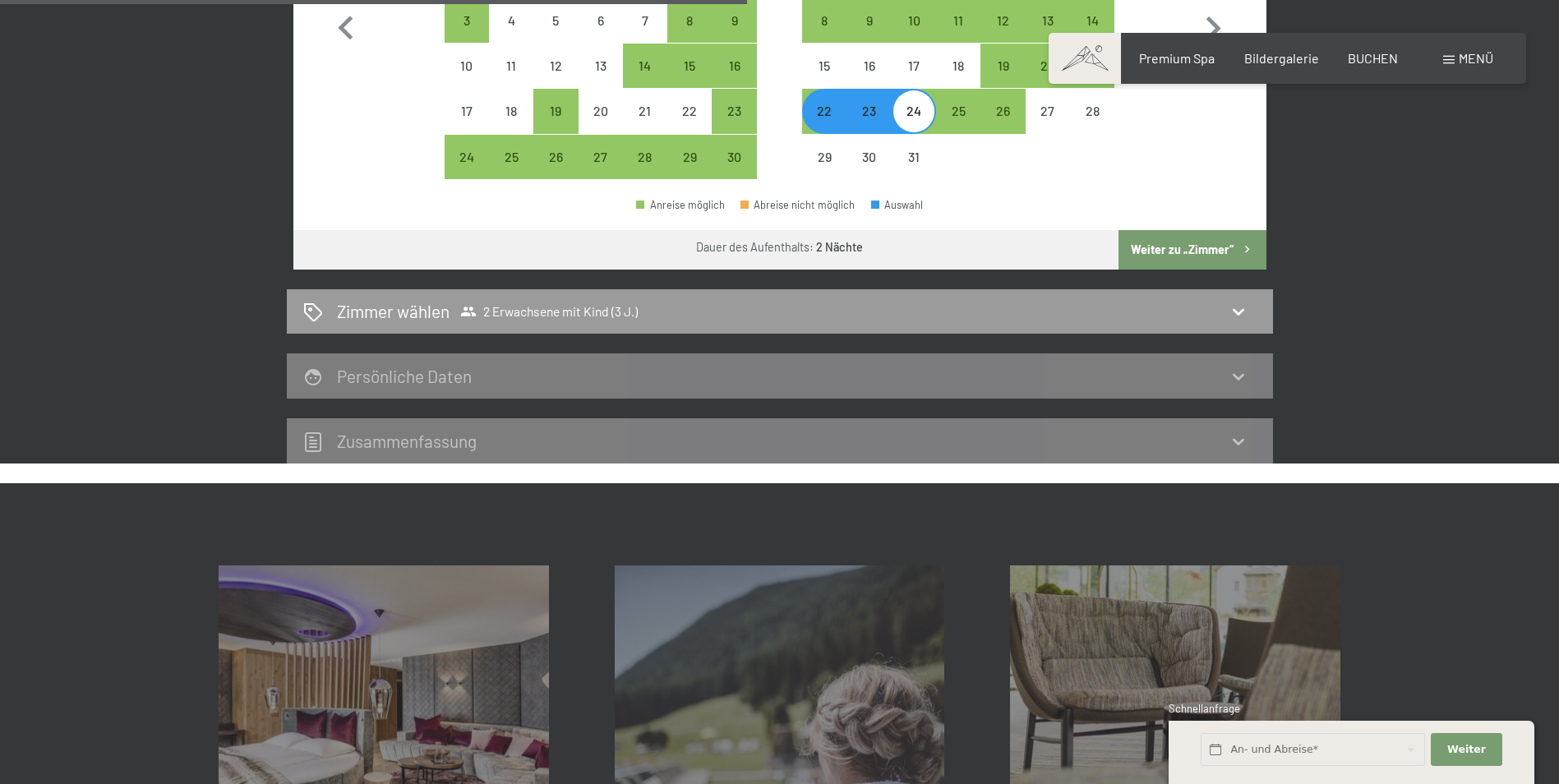
click at [1195, 244] on button "Weiter zu „Zimmer“" at bounding box center [1191, 250] width 147 height 40
select select "[DATE]"
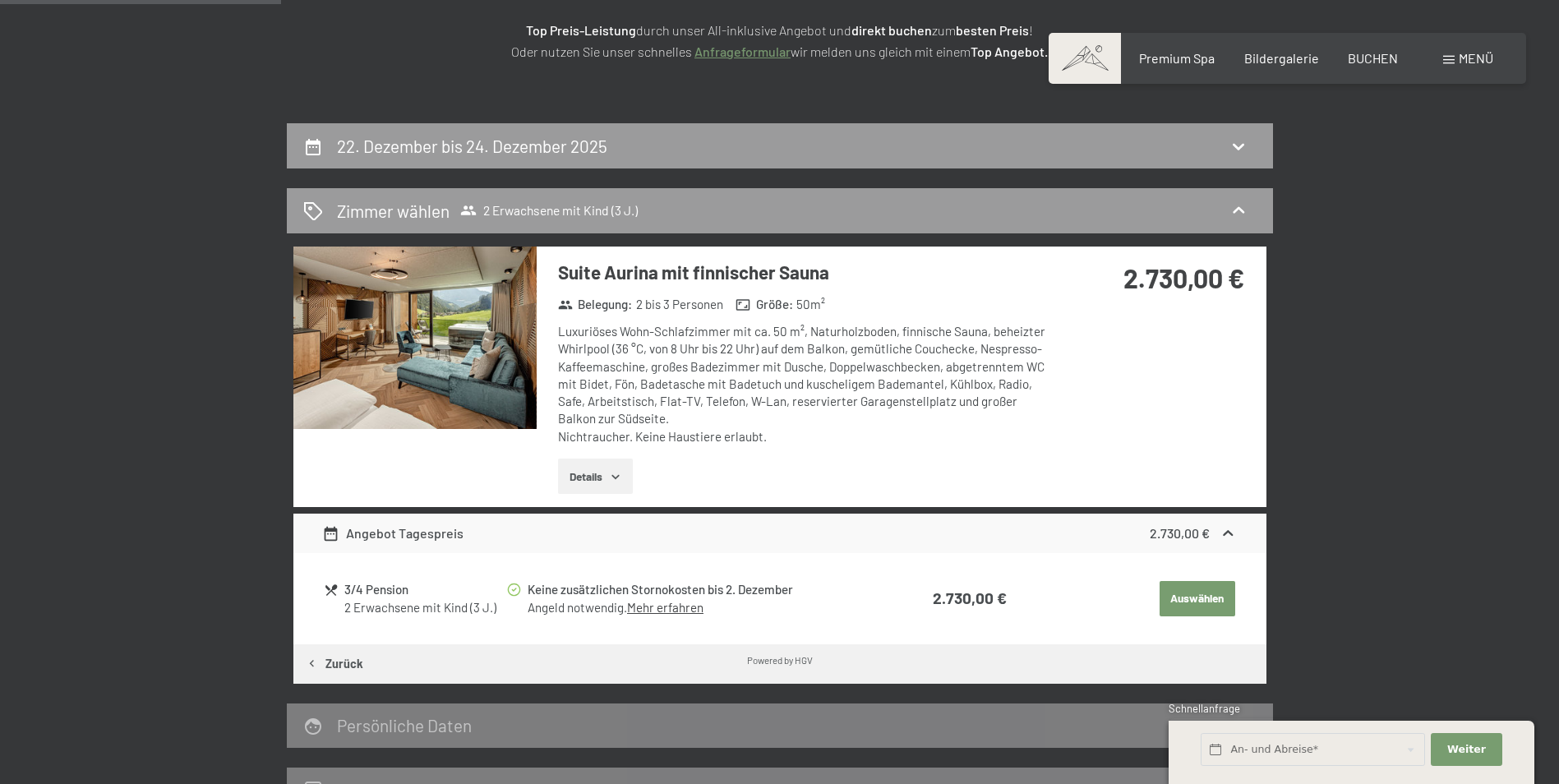
scroll to position [0, 0]
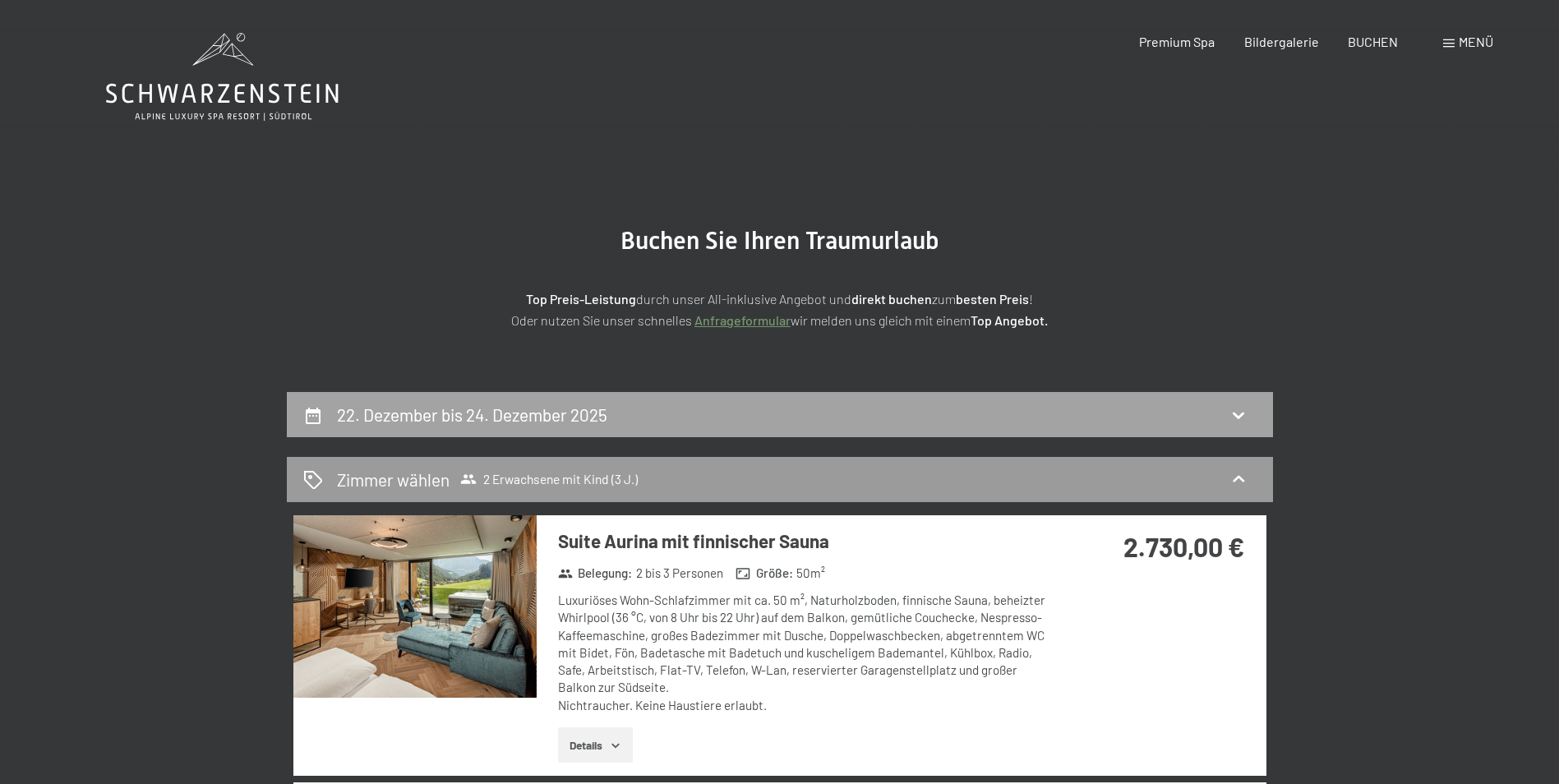
click at [743, 423] on div "22. Dezember bis 24. Dezember 2025" at bounding box center [779, 415] width 953 height 24
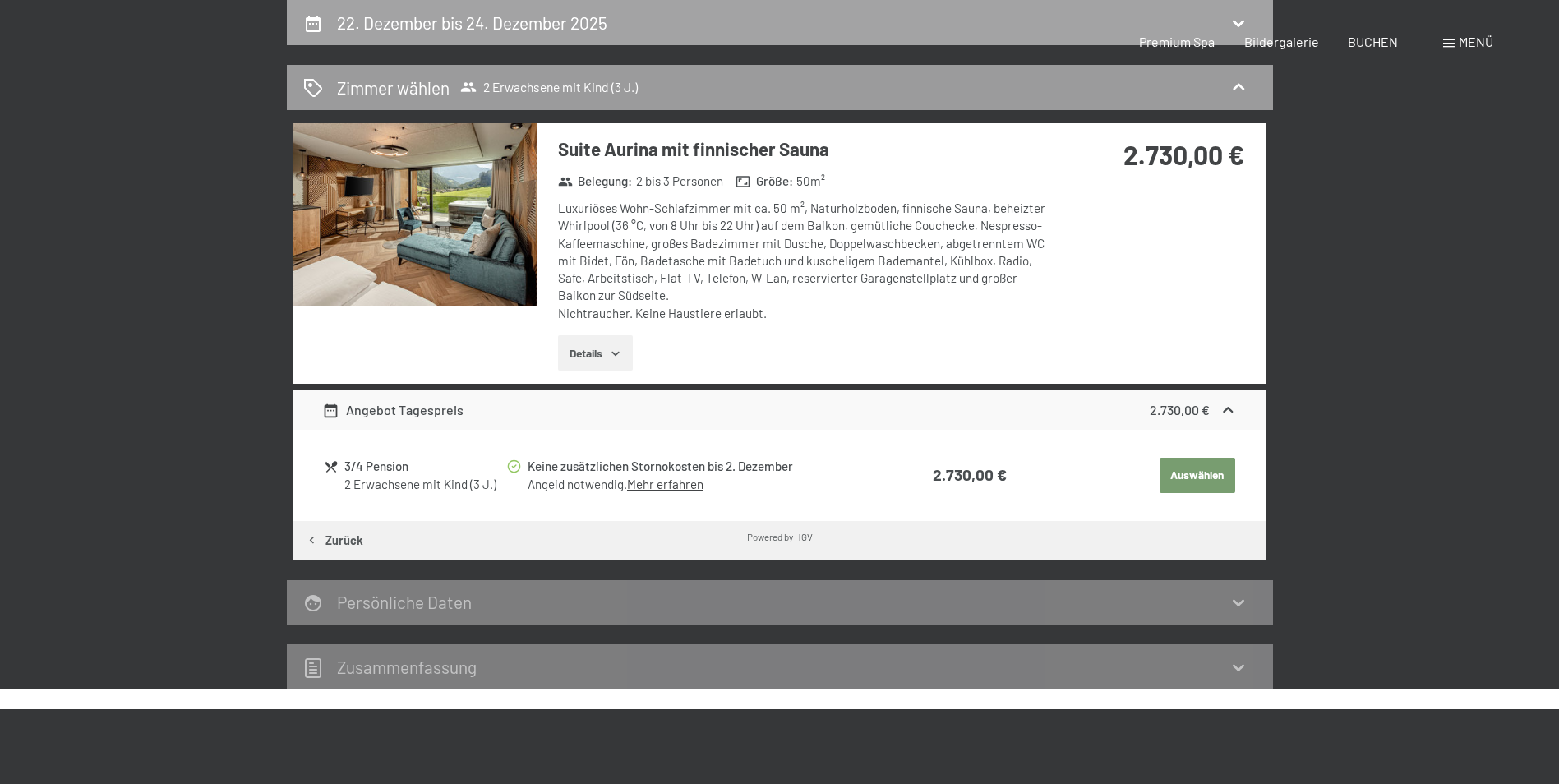
select select "3"
select select "[DATE]"
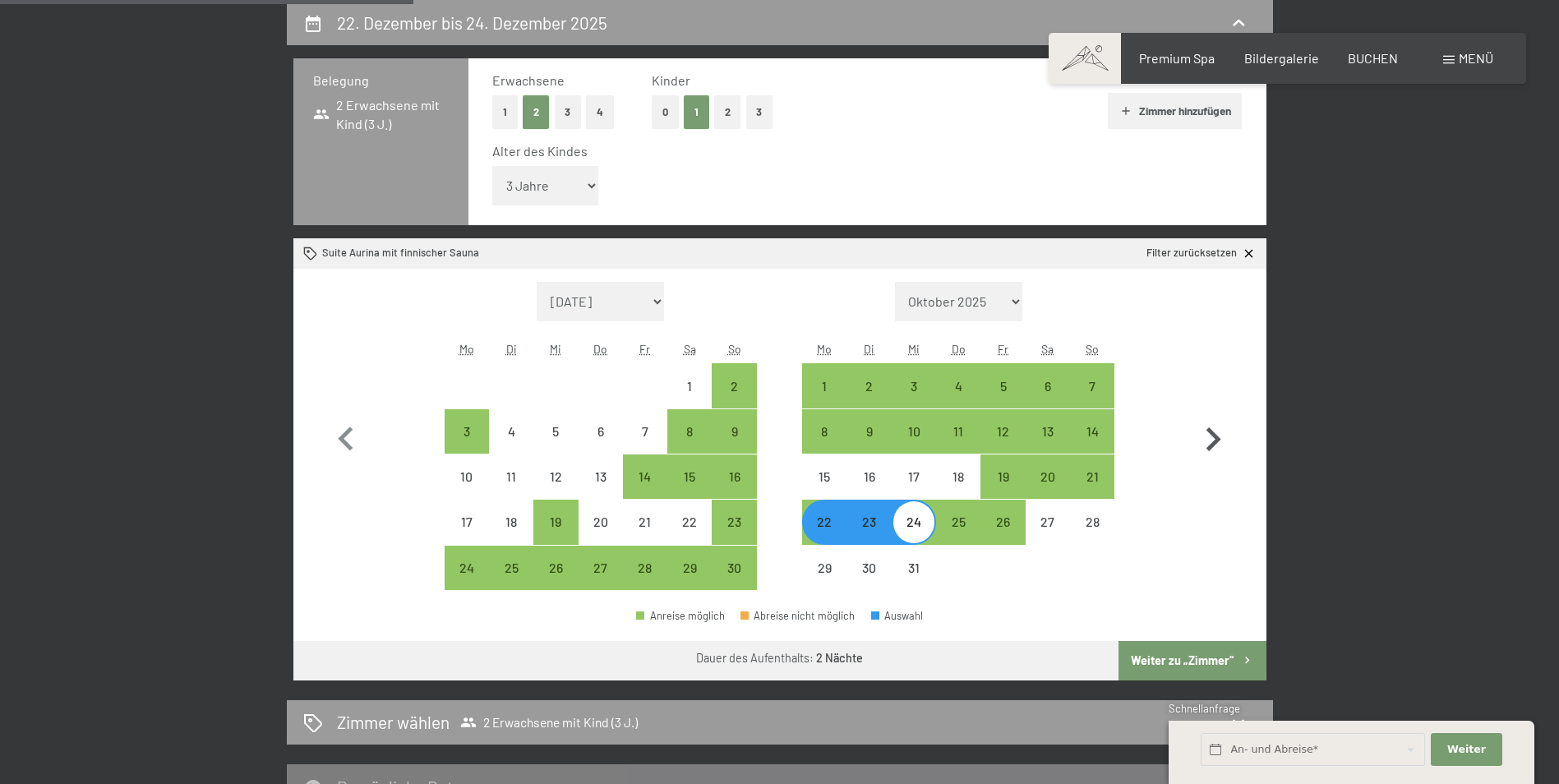
click at [1220, 440] on icon "button" at bounding box center [1213, 439] width 15 height 24
select select "[DATE]"
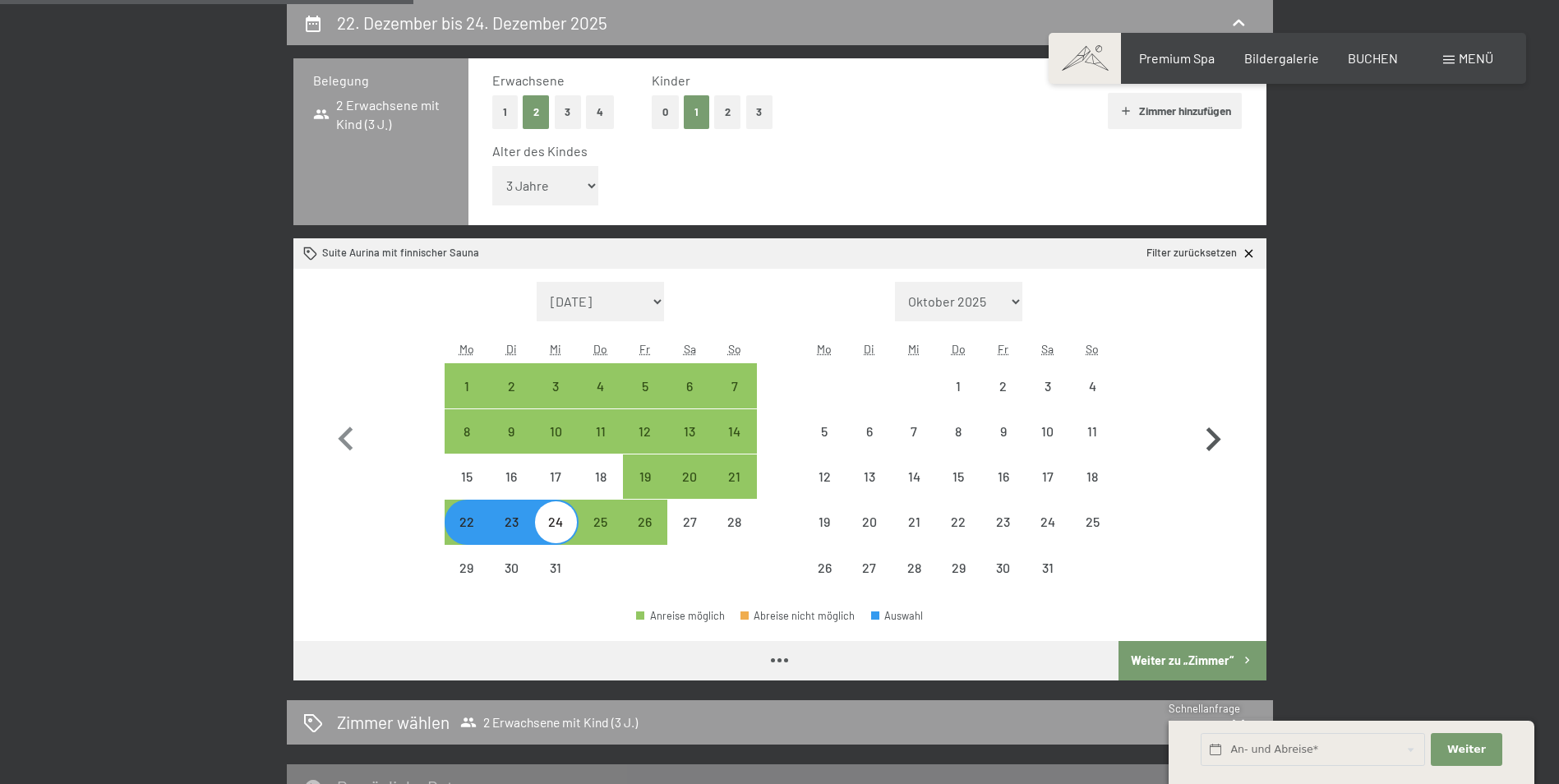
select select "[DATE]"
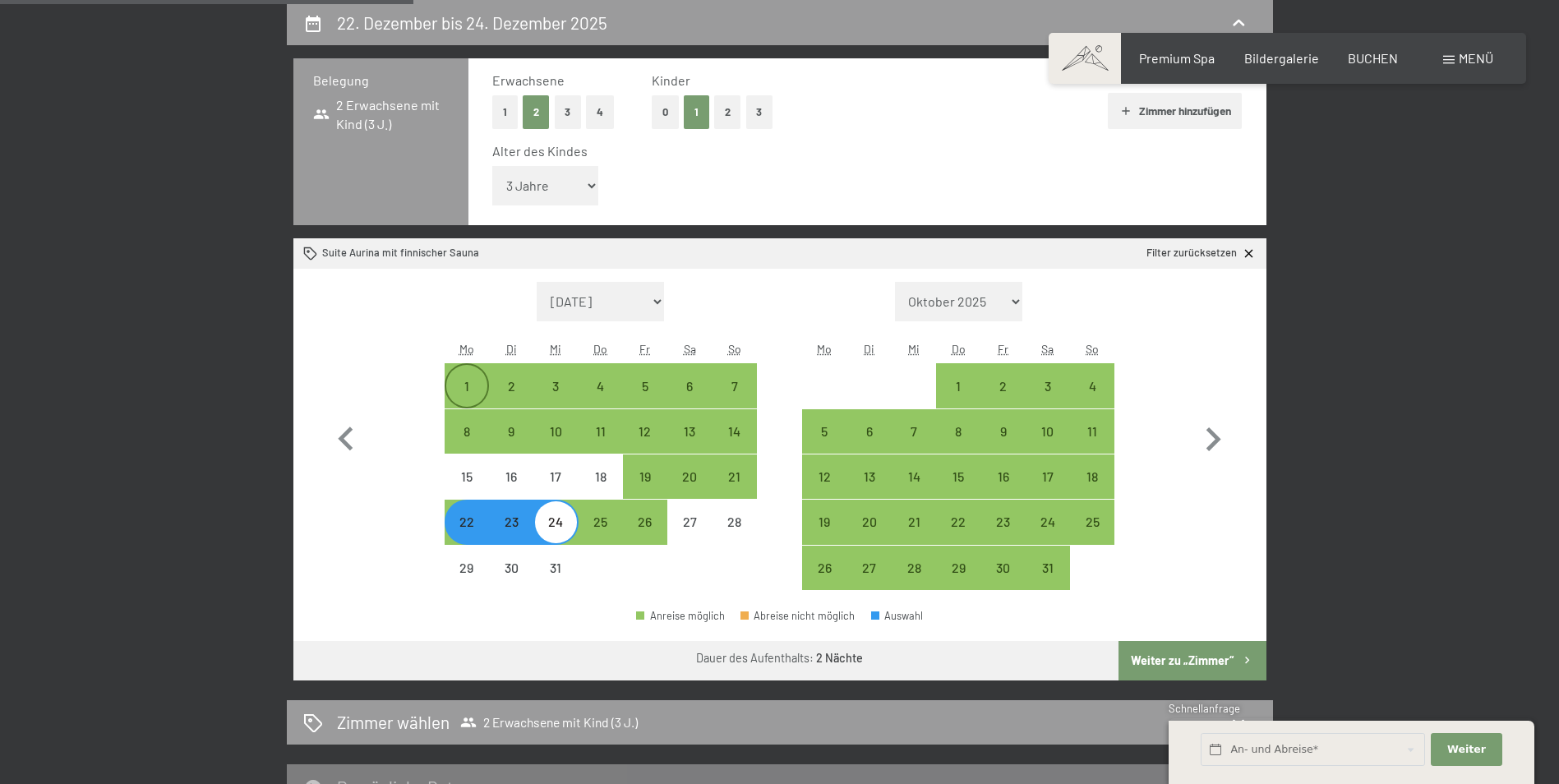
click at [456, 386] on div "1" at bounding box center [467, 400] width 41 height 41
select select "[DATE]"
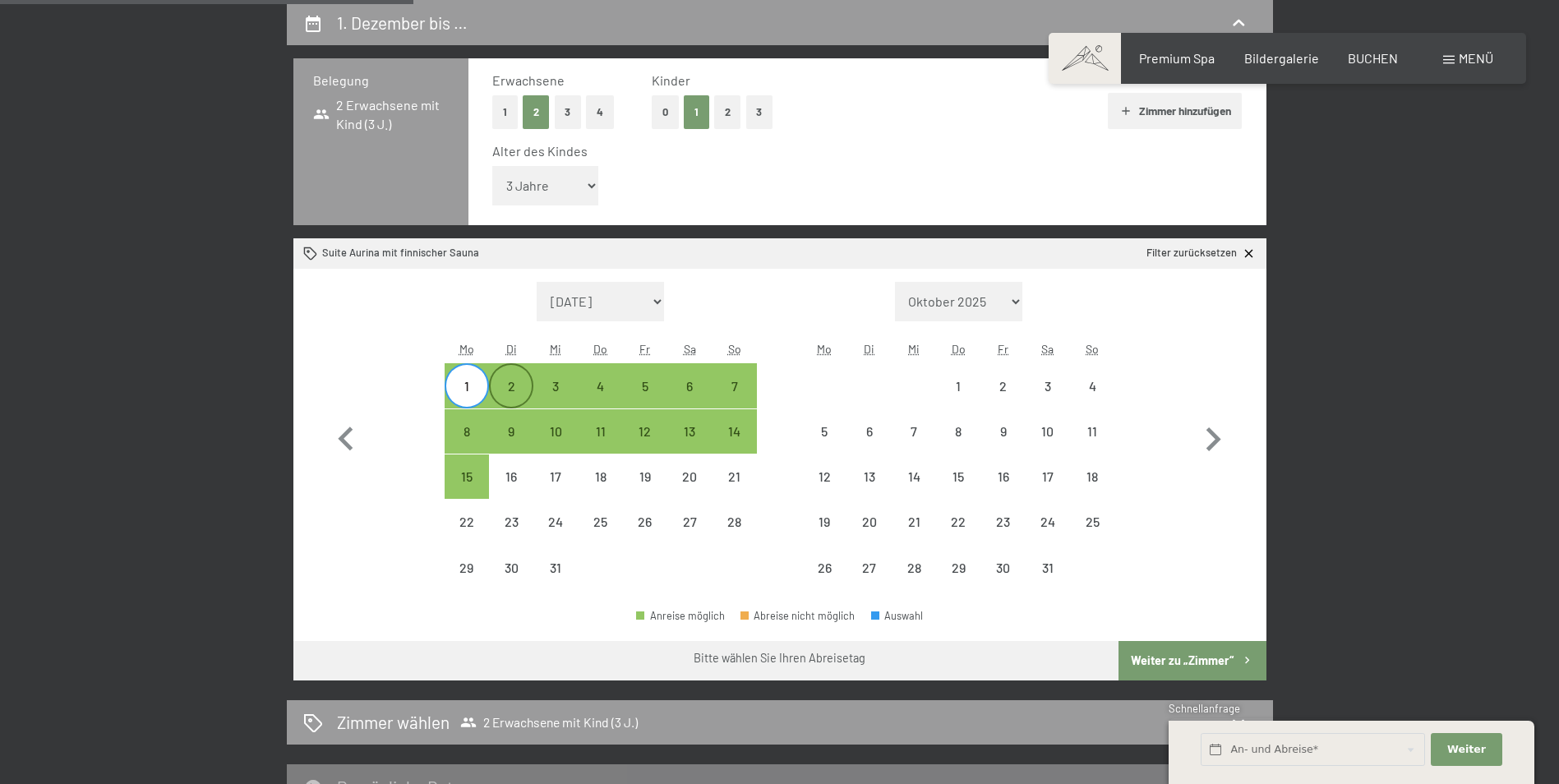
click at [507, 390] on div "2" at bounding box center [511, 400] width 41 height 41
select select "[DATE]"
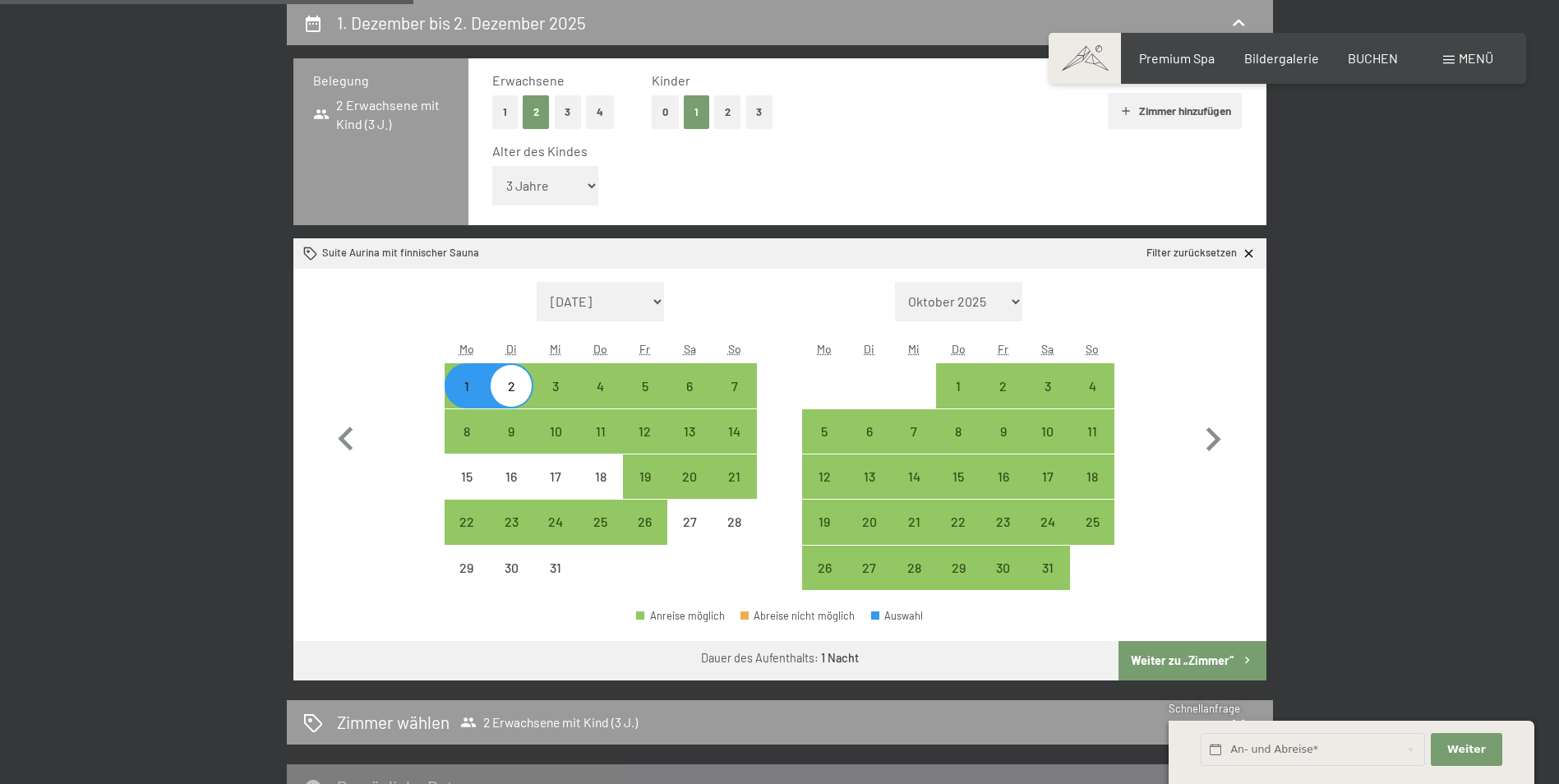
click at [507, 390] on div "2" at bounding box center [511, 400] width 41 height 41
select select "[DATE]"
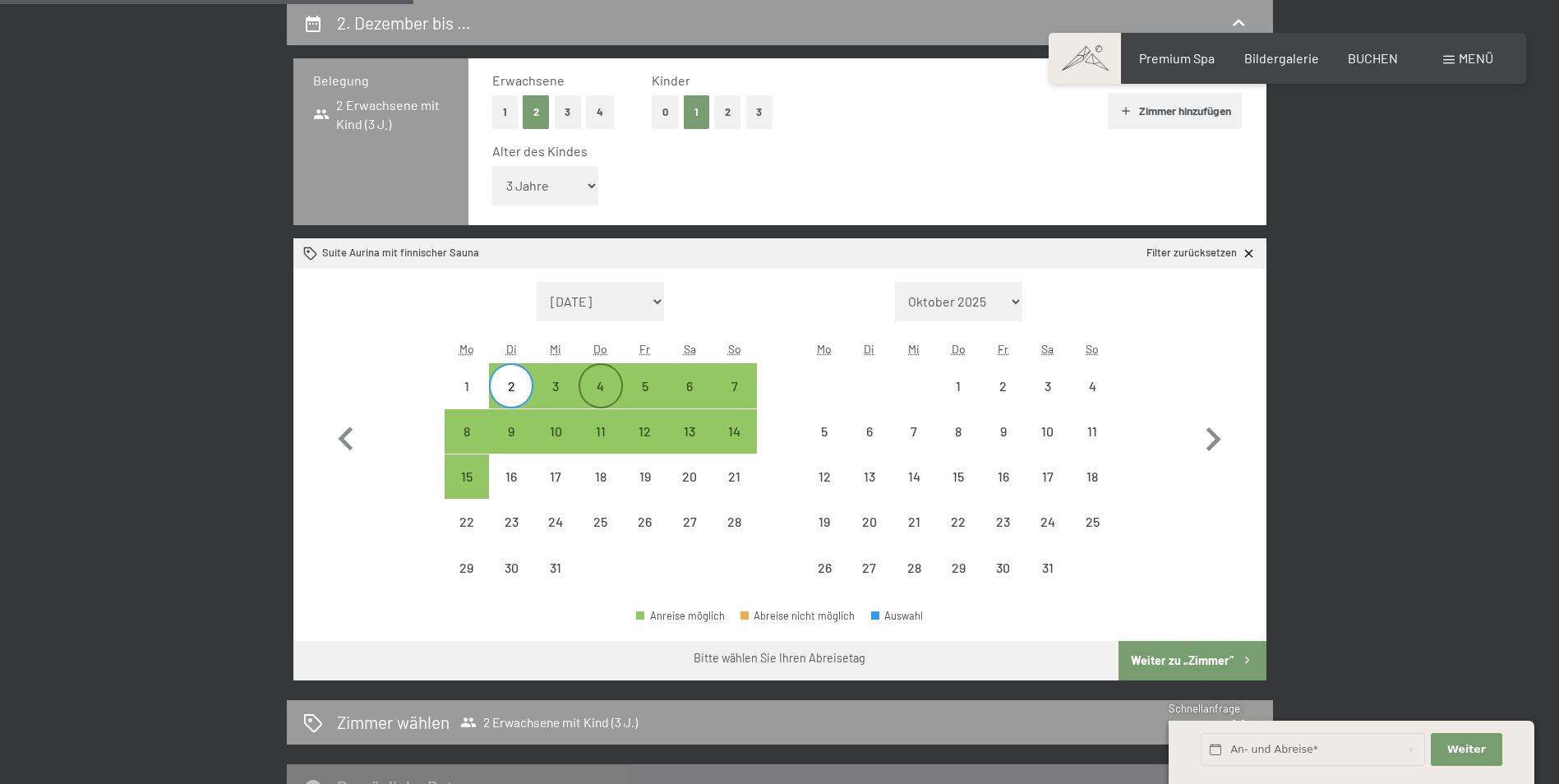
click at [616, 395] on div "4" at bounding box center [601, 400] width 41 height 41
select select "[DATE]"
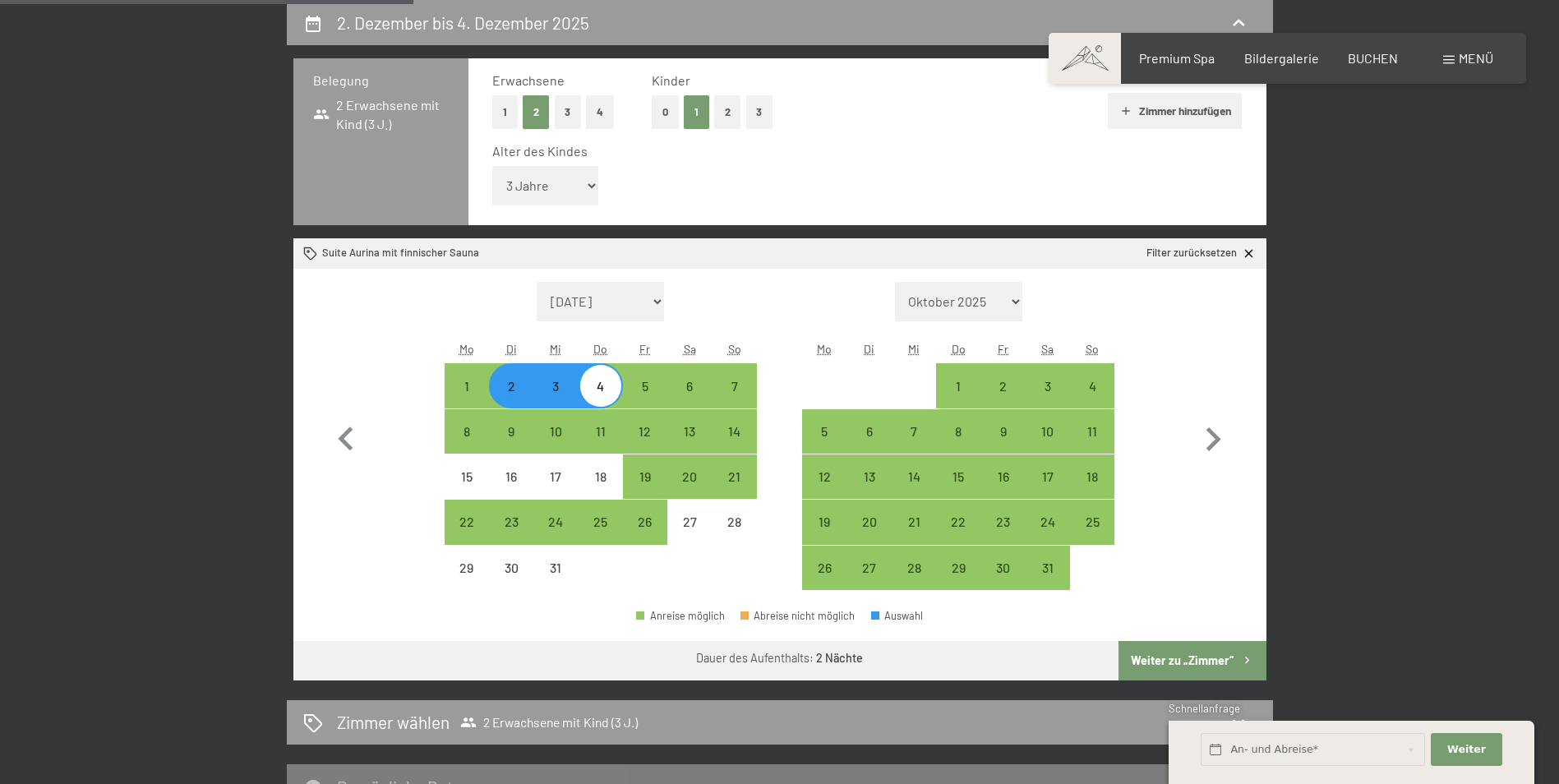
click at [1191, 652] on button "Weiter zu „Zimmer“" at bounding box center [1191, 661] width 147 height 40
select select "[DATE]"
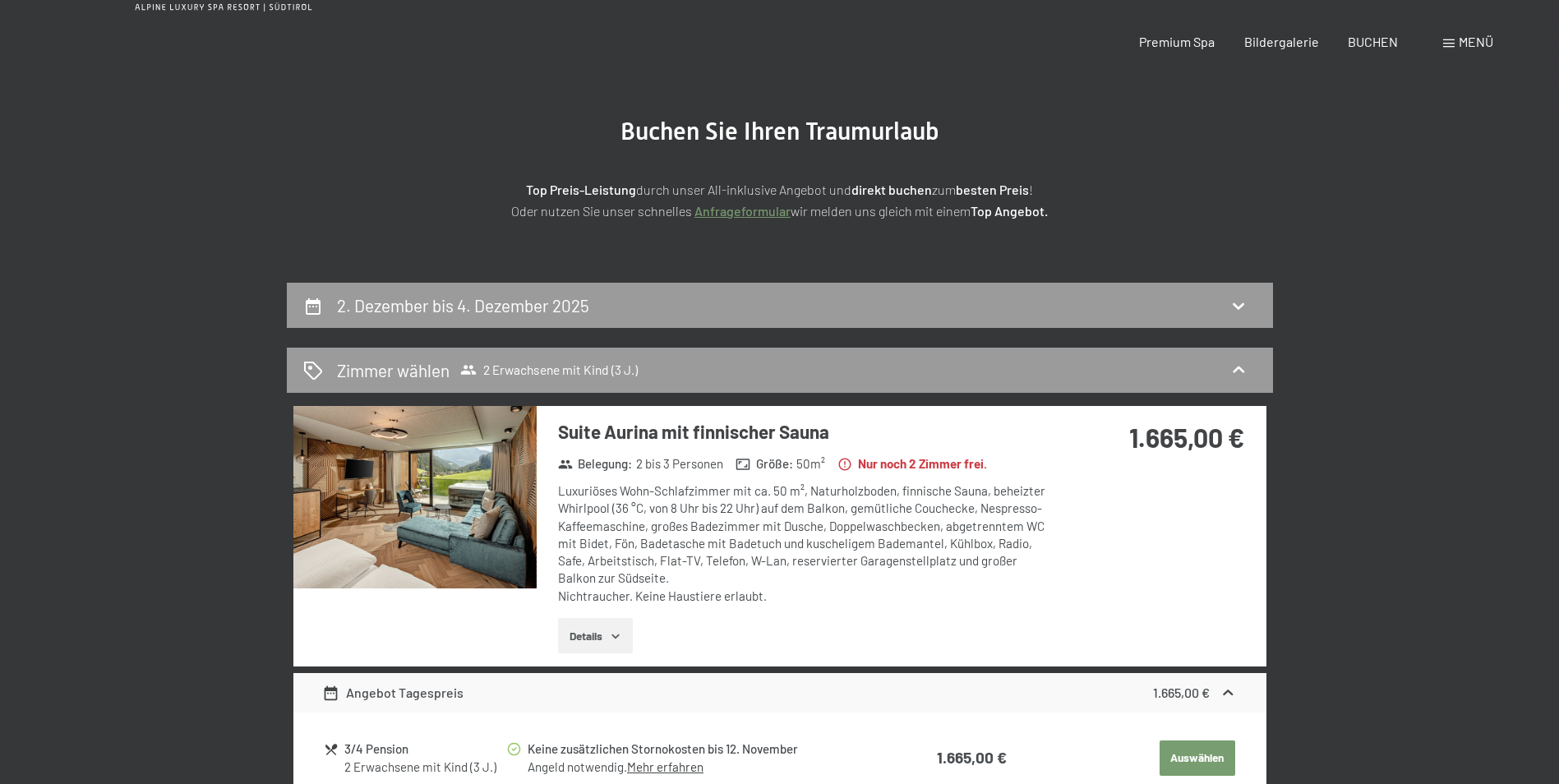
scroll to position [0, 0]
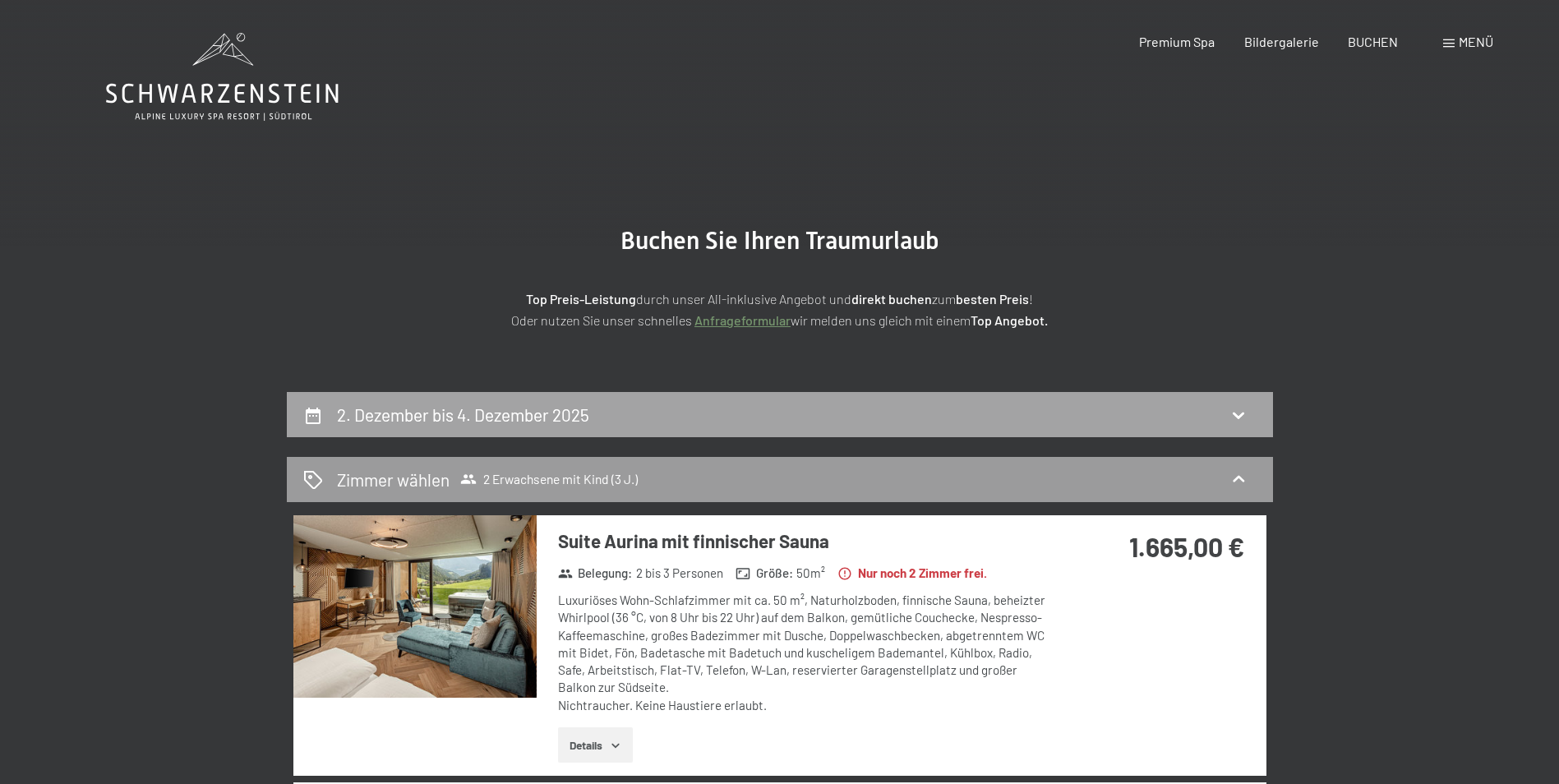
click at [499, 399] on div "2. Dezember bis 4. Dezember 2025" at bounding box center [780, 414] width 987 height 46
select select "3"
select select "[DATE]"
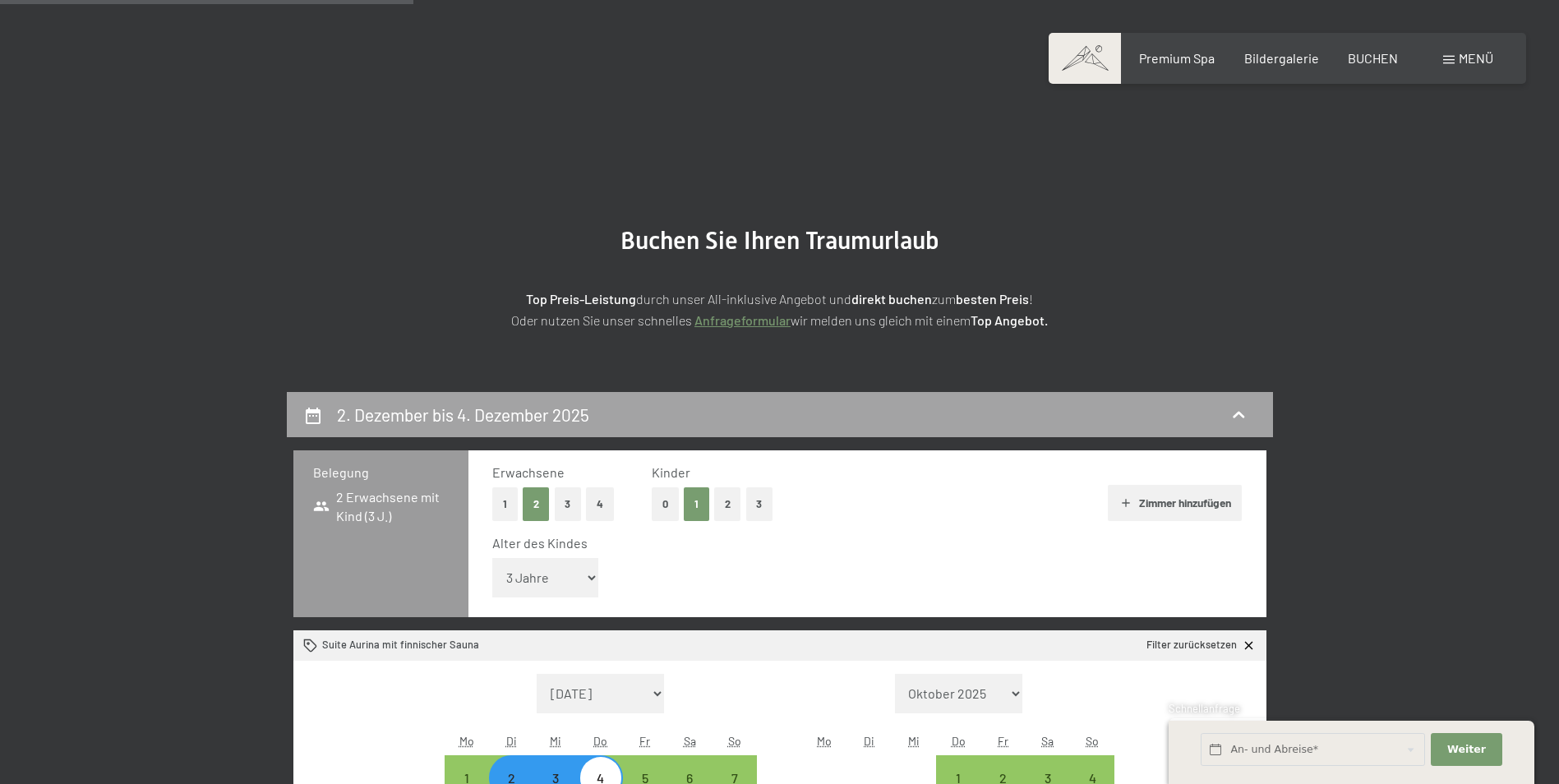
scroll to position [392, 0]
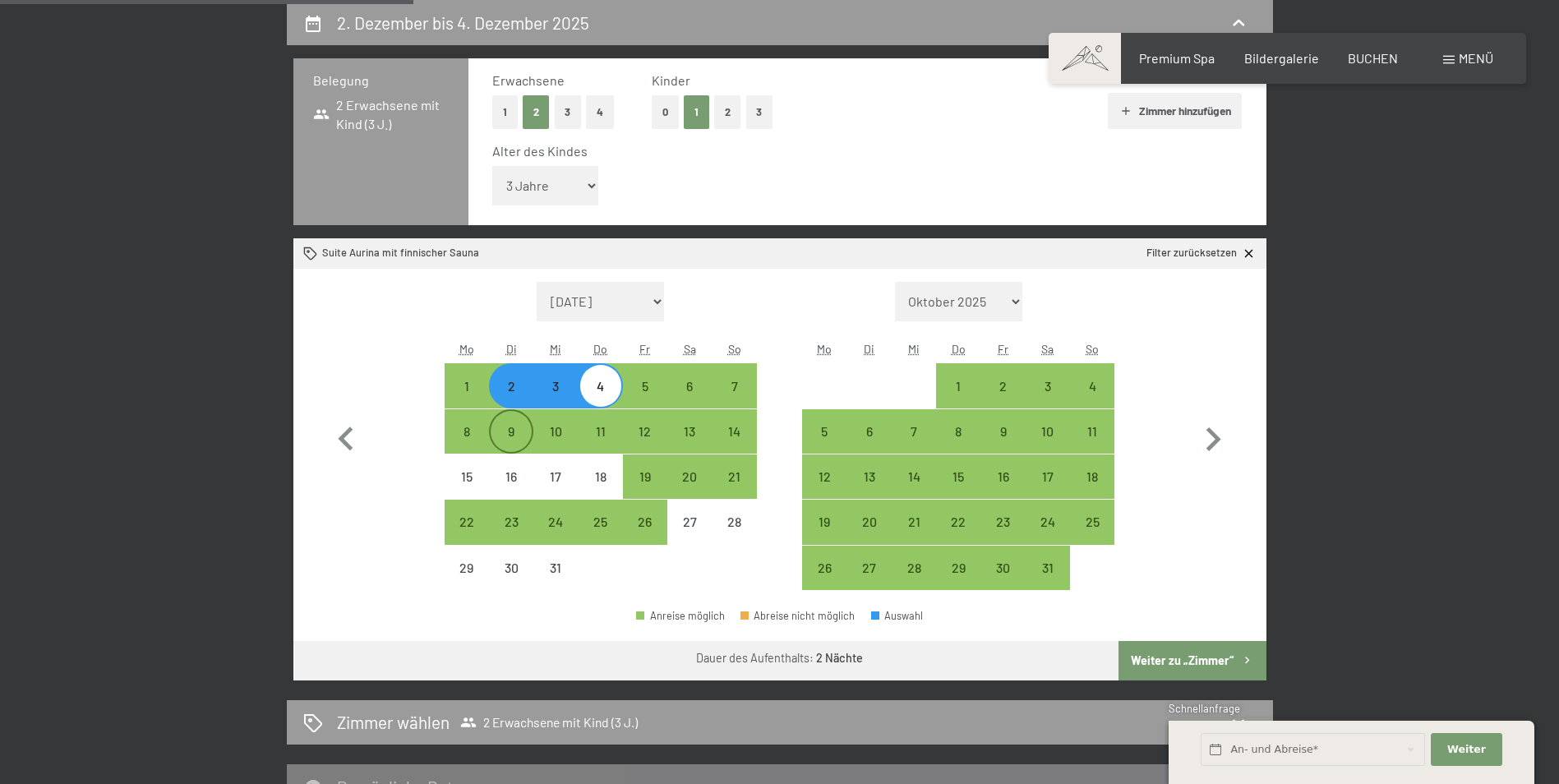
click at [515, 436] on div "9" at bounding box center [511, 446] width 41 height 41
select select "[DATE]"
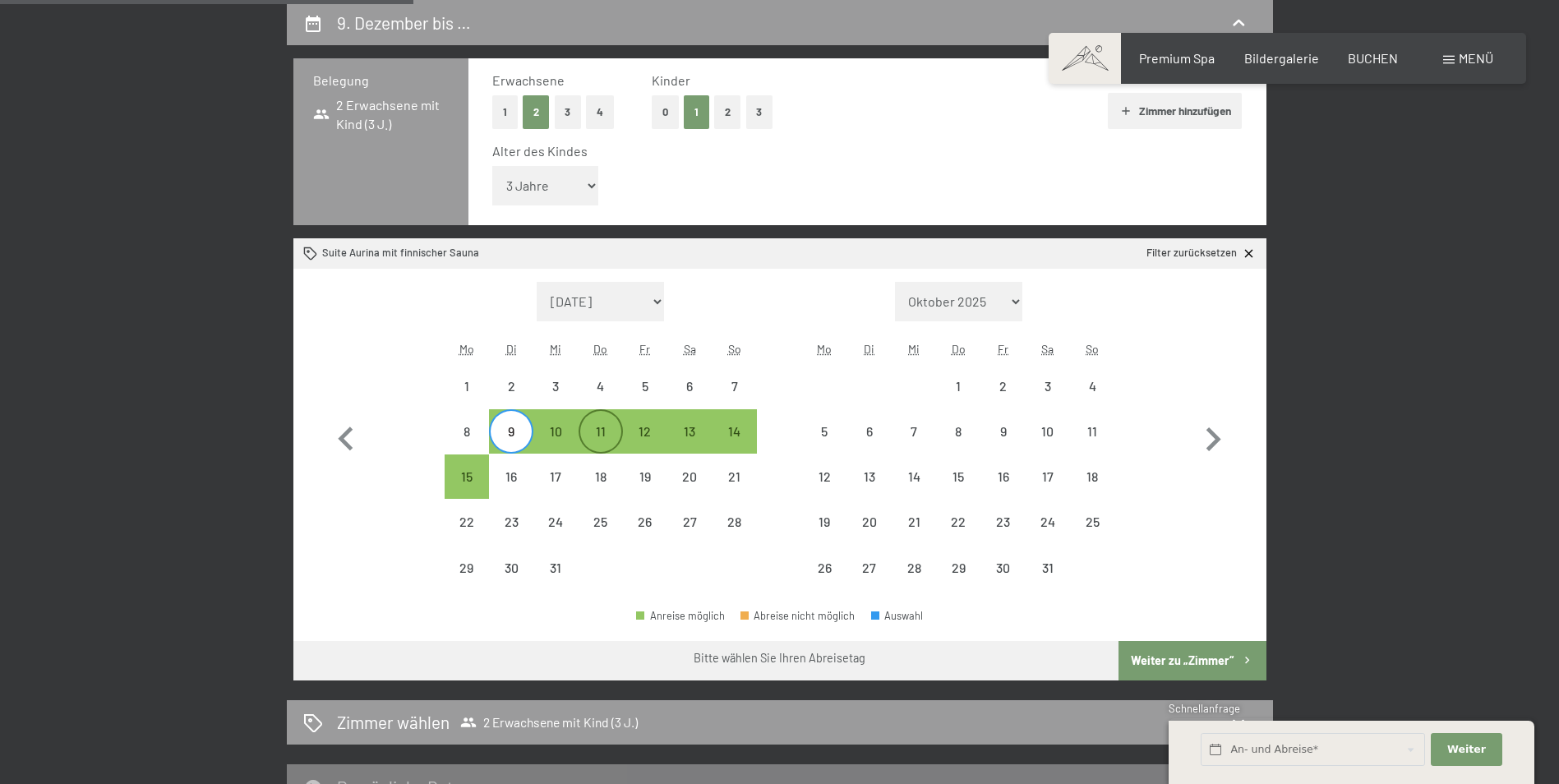
click at [602, 441] on div "11" at bounding box center [601, 446] width 41 height 41
select select "[DATE]"
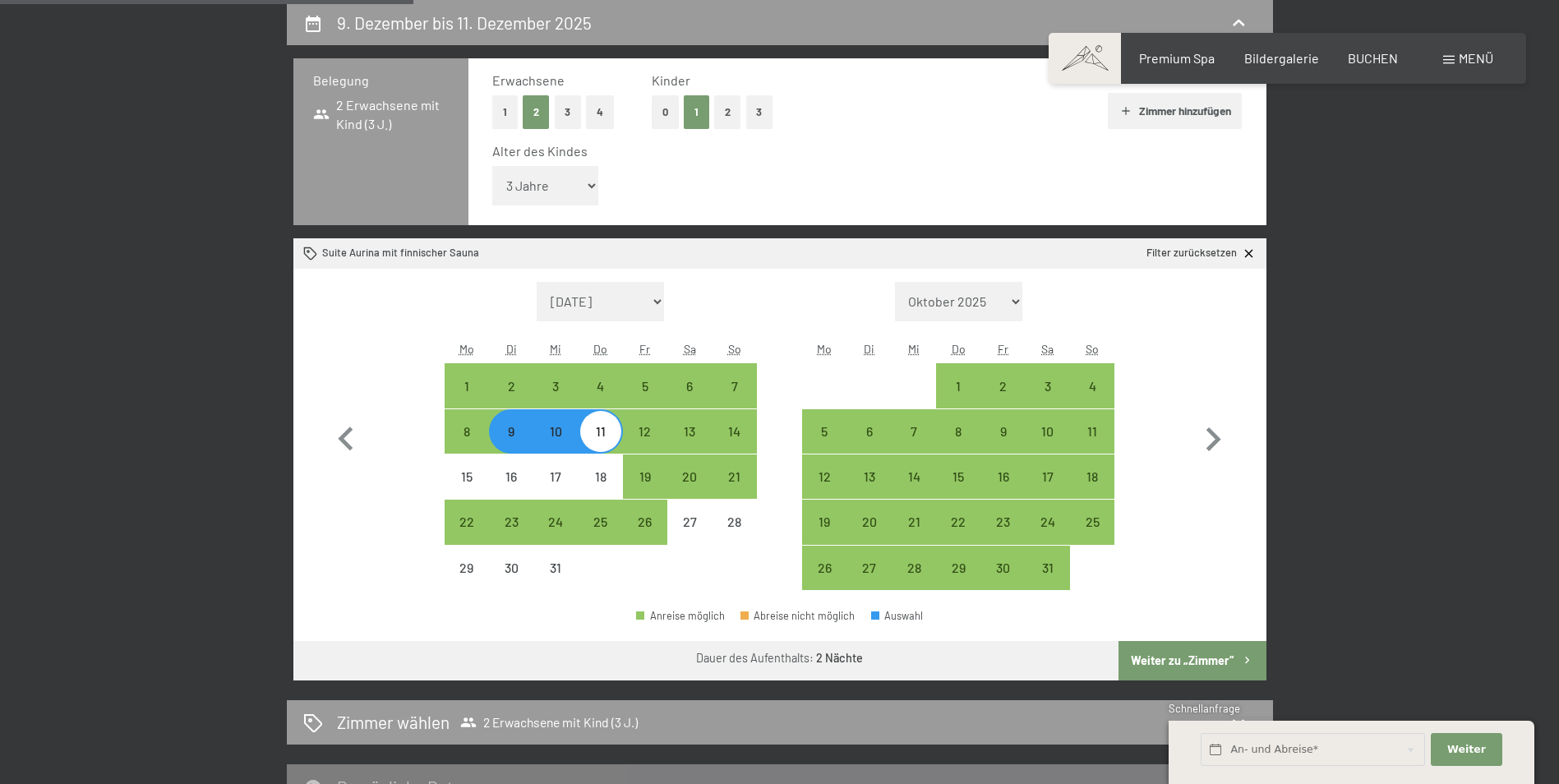
click at [1208, 656] on button "Weiter zu „Zimmer“" at bounding box center [1191, 661] width 147 height 40
select select "[DATE]"
